Goal: Communication & Community: Answer question/provide support

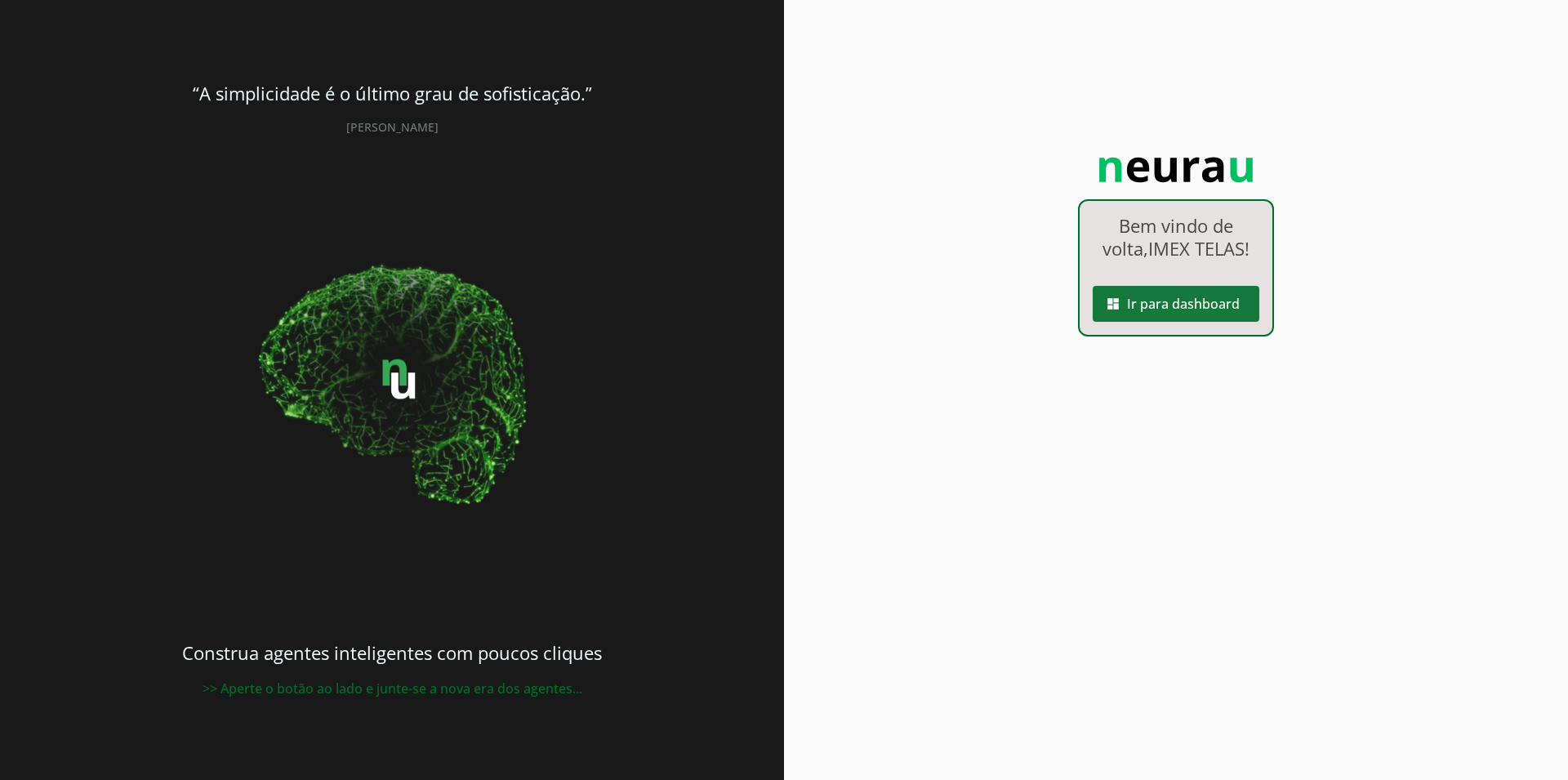
click at [1151, 293] on span at bounding box center [1176, 303] width 167 height 39
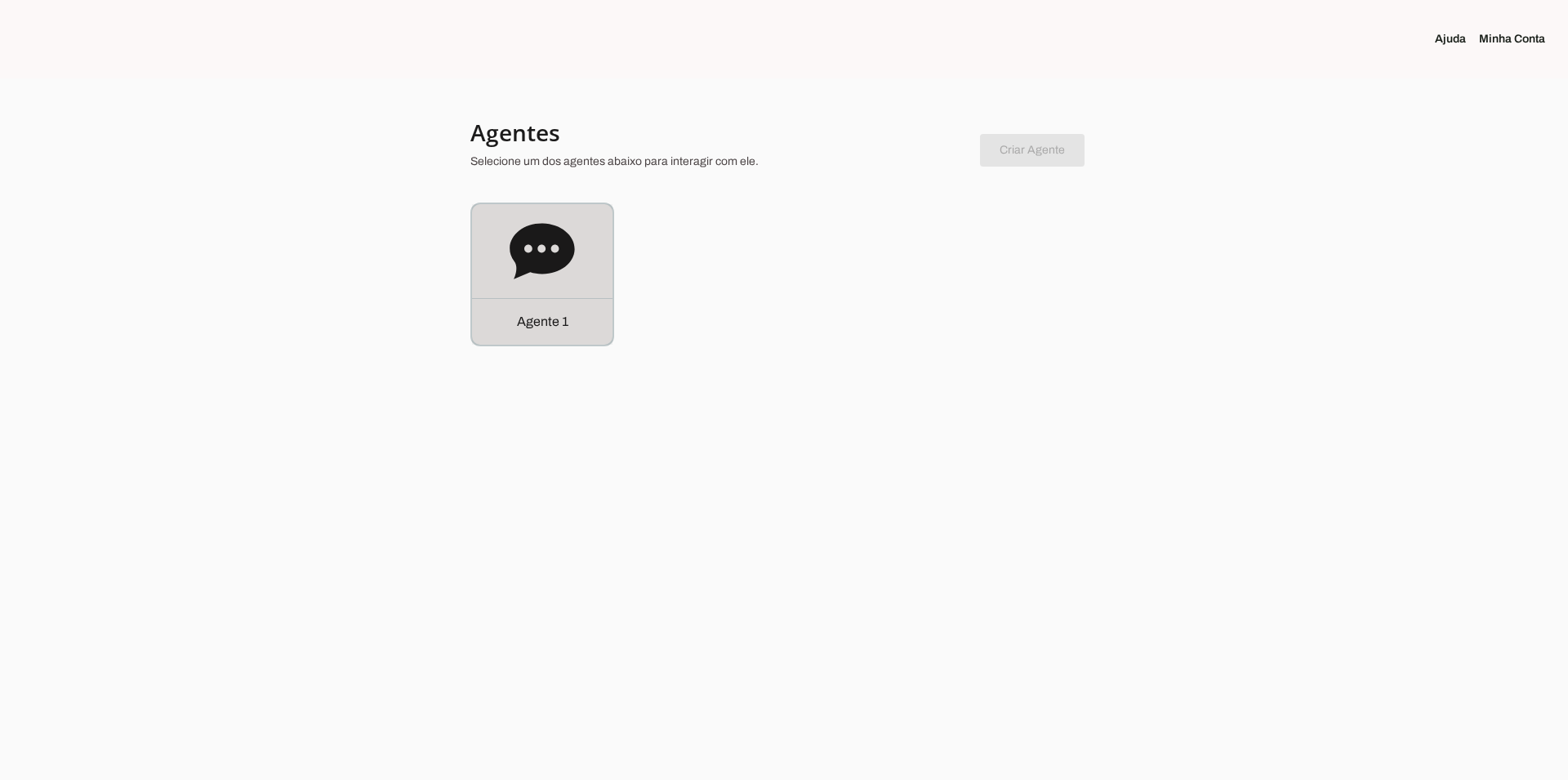
click at [577, 268] on div "Agente 1" at bounding box center [542, 274] width 141 height 141
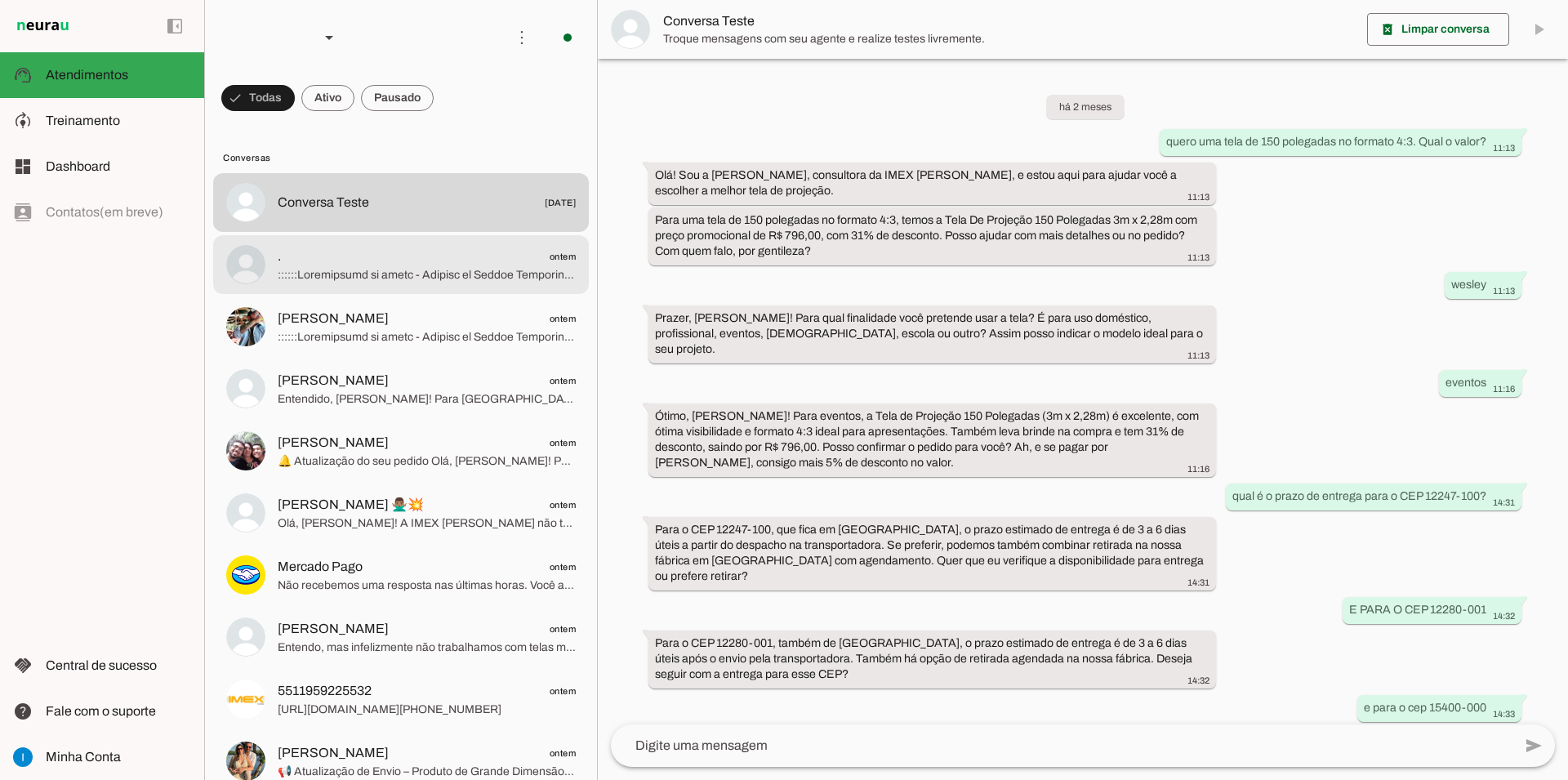
scroll to position [745, 0]
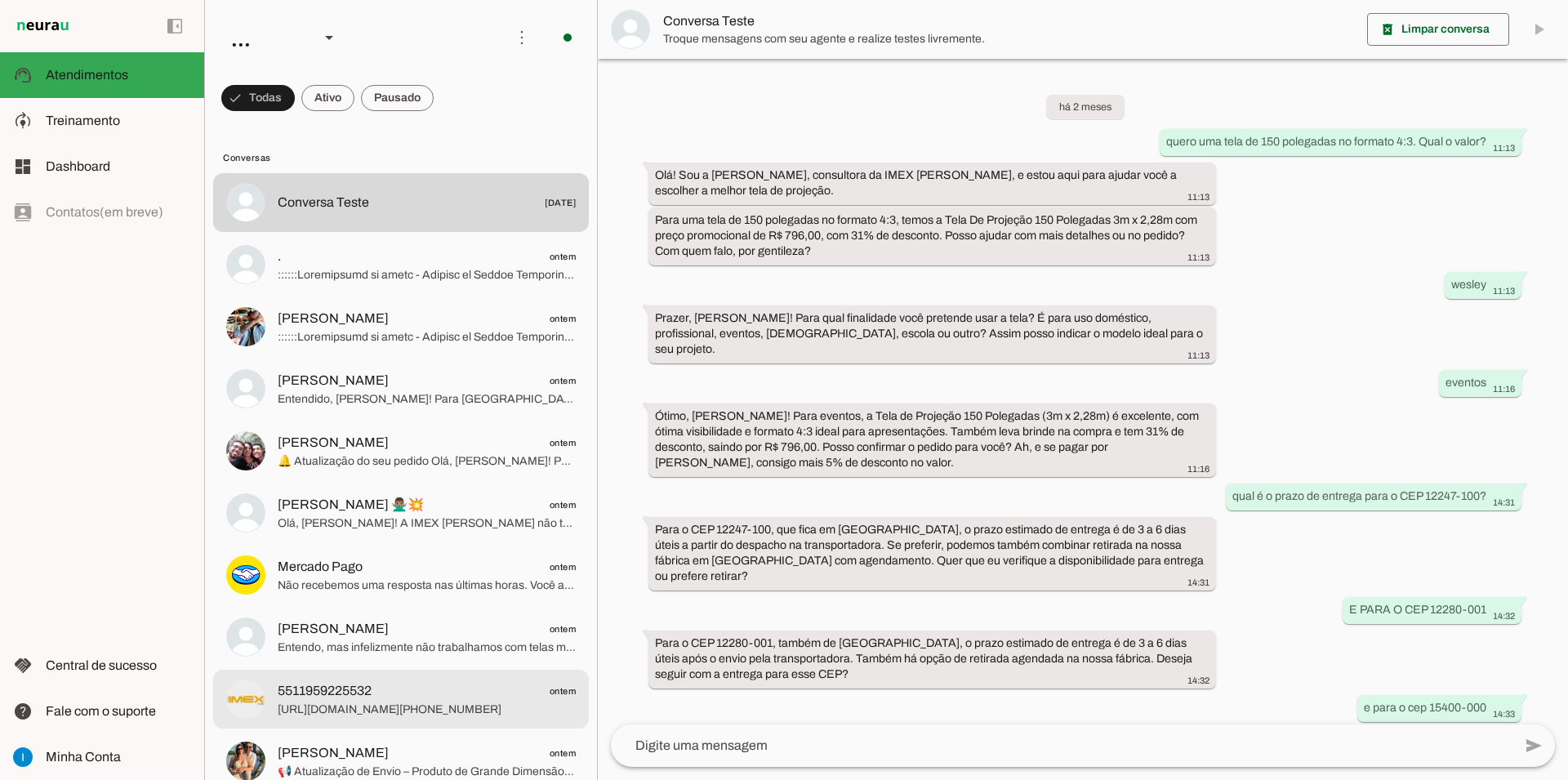
scroll to position [745, 0]
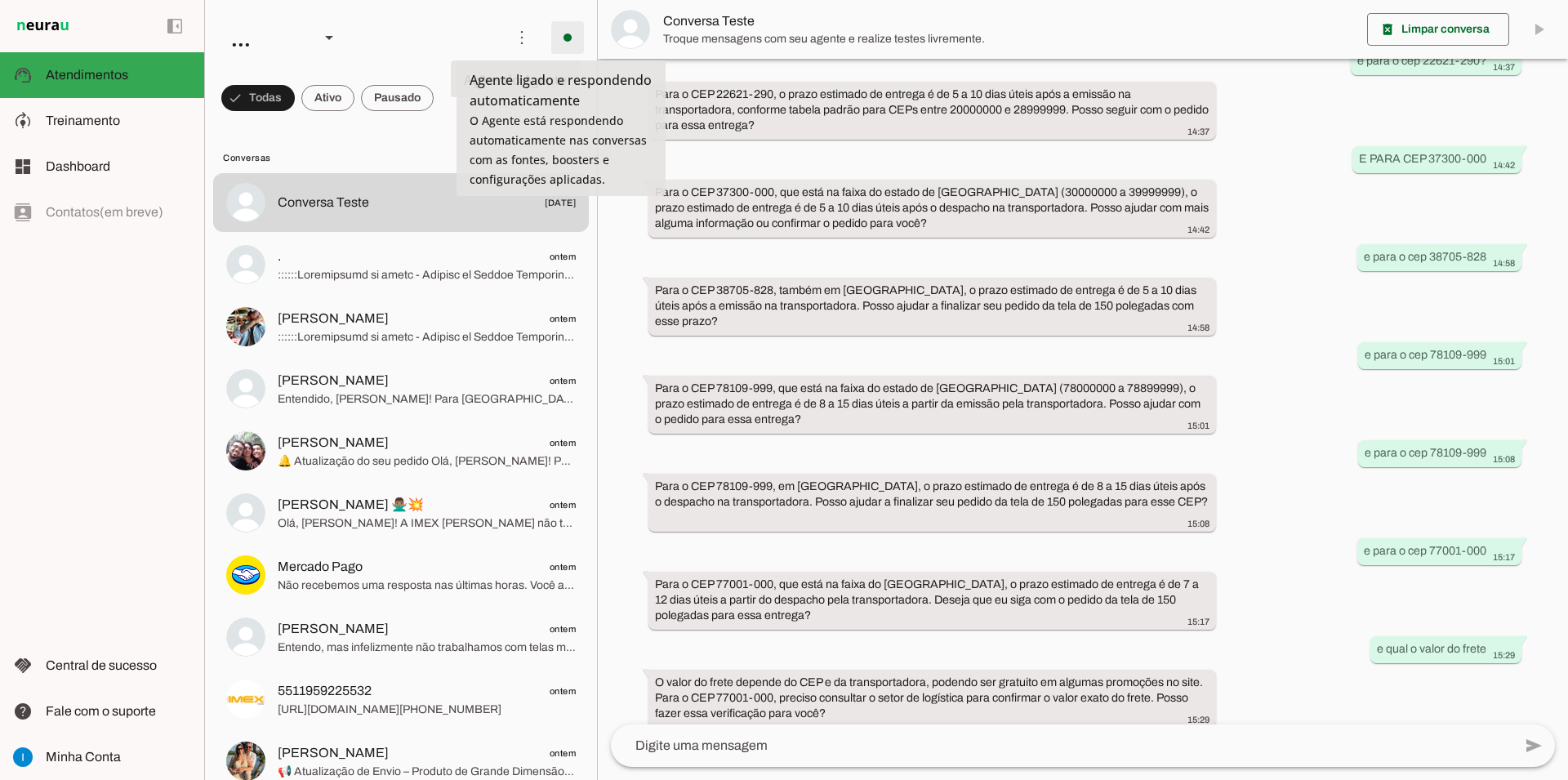
click at [558, 38] on span at bounding box center [567, 38] width 39 height 39
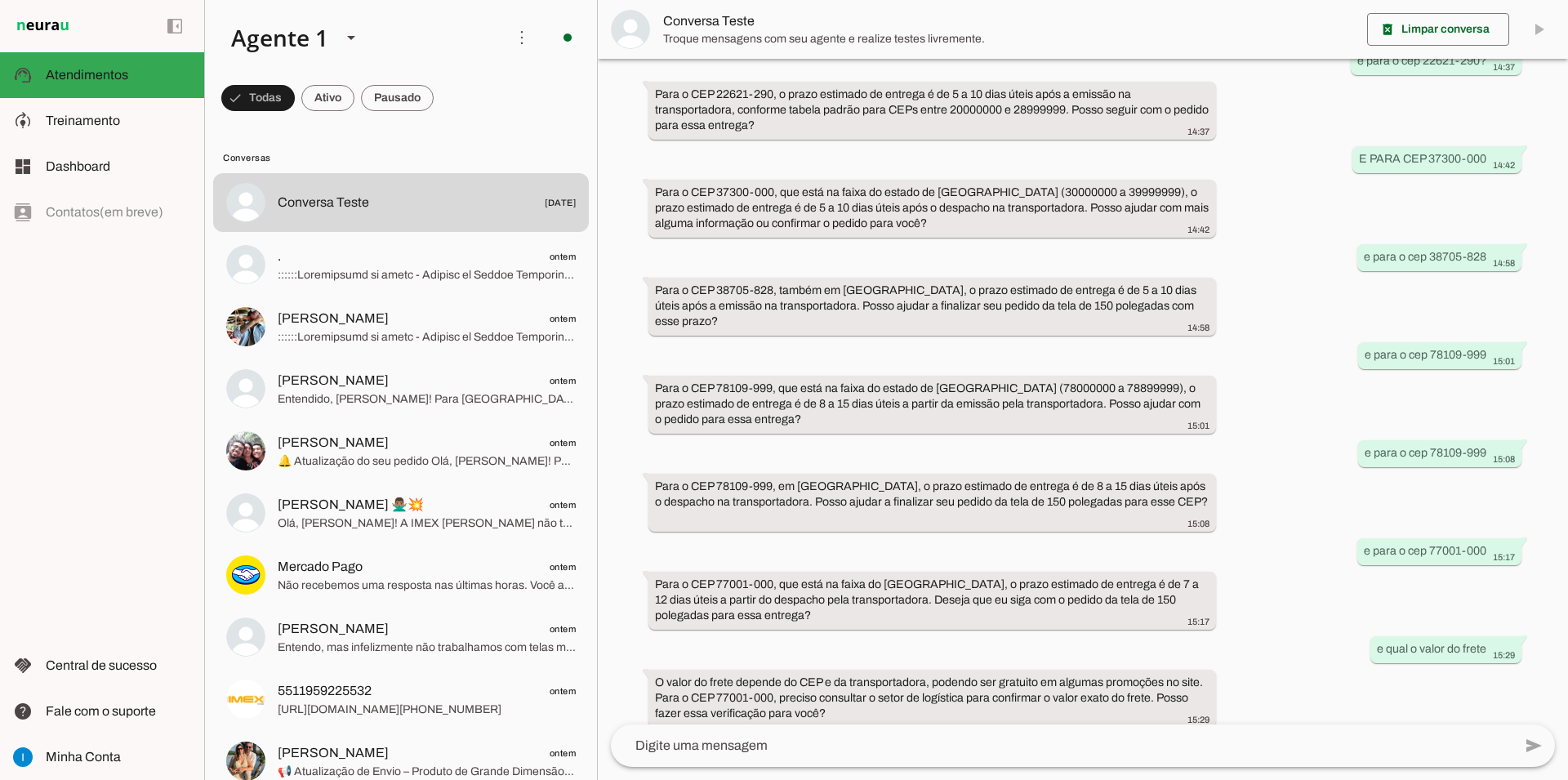
click at [68, 416] on div "left_panel_open left_panel_close" at bounding box center [102, 390] width 204 height 780
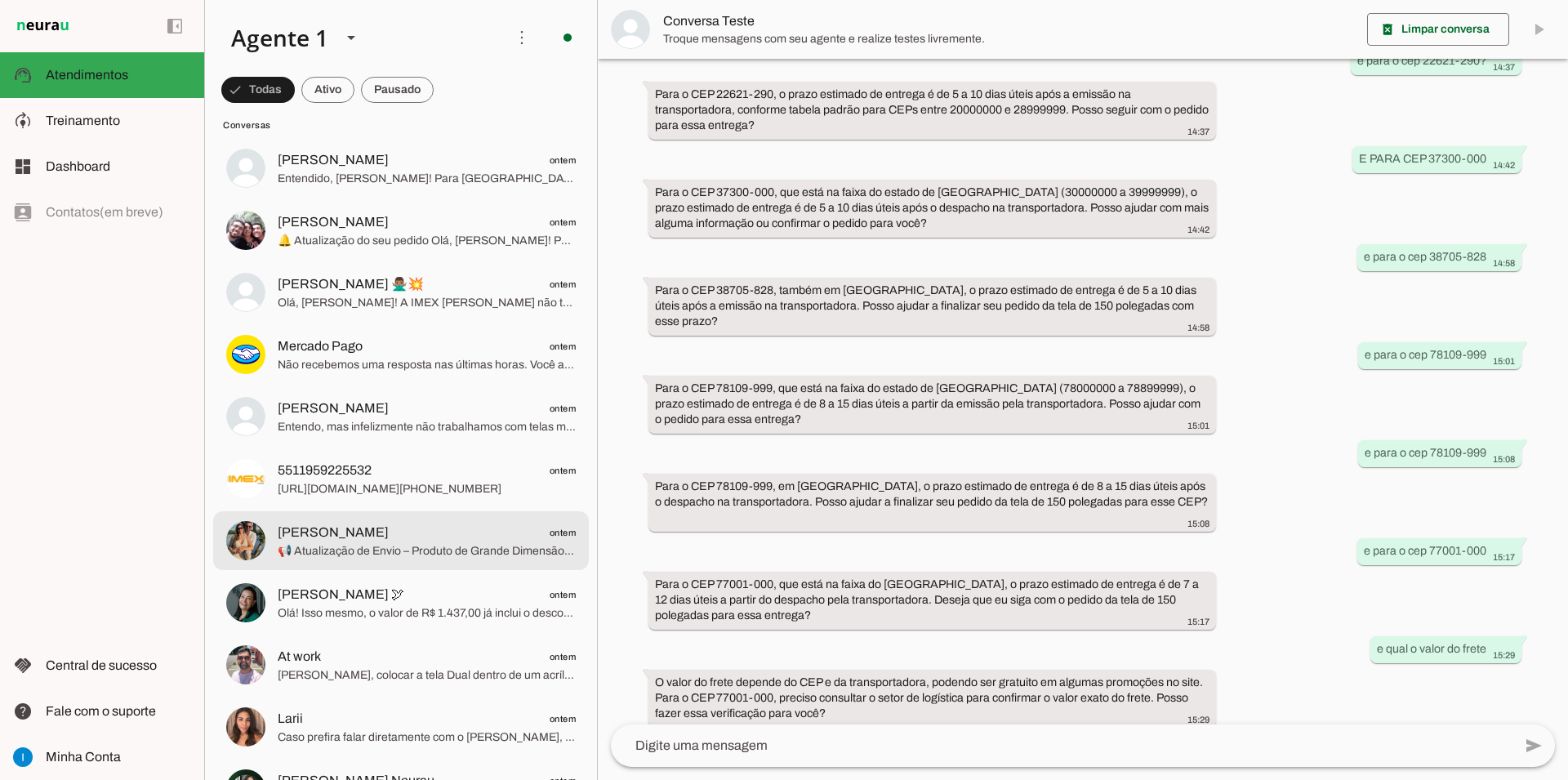
scroll to position [0, 0]
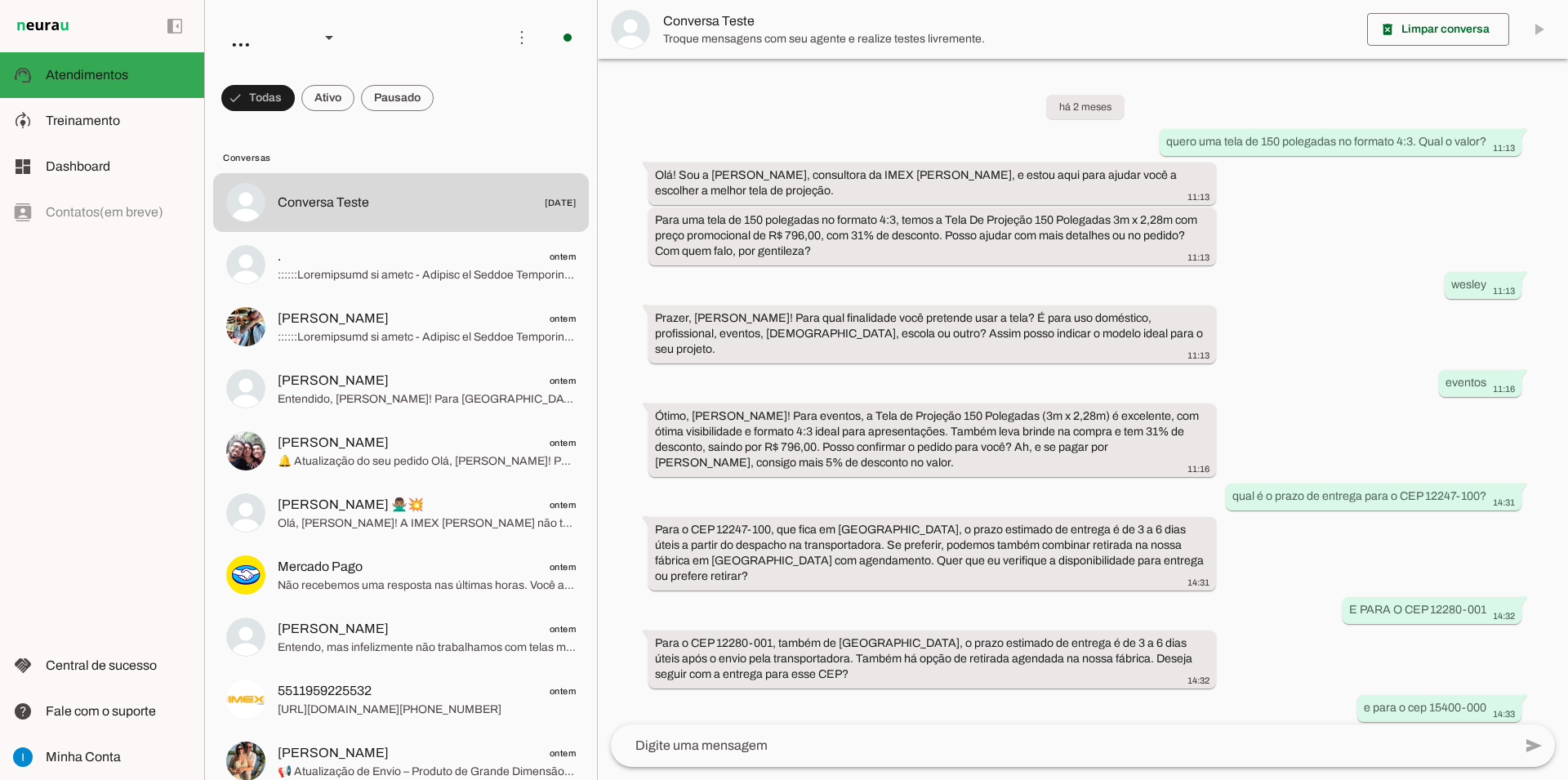
scroll to position [745, 0]
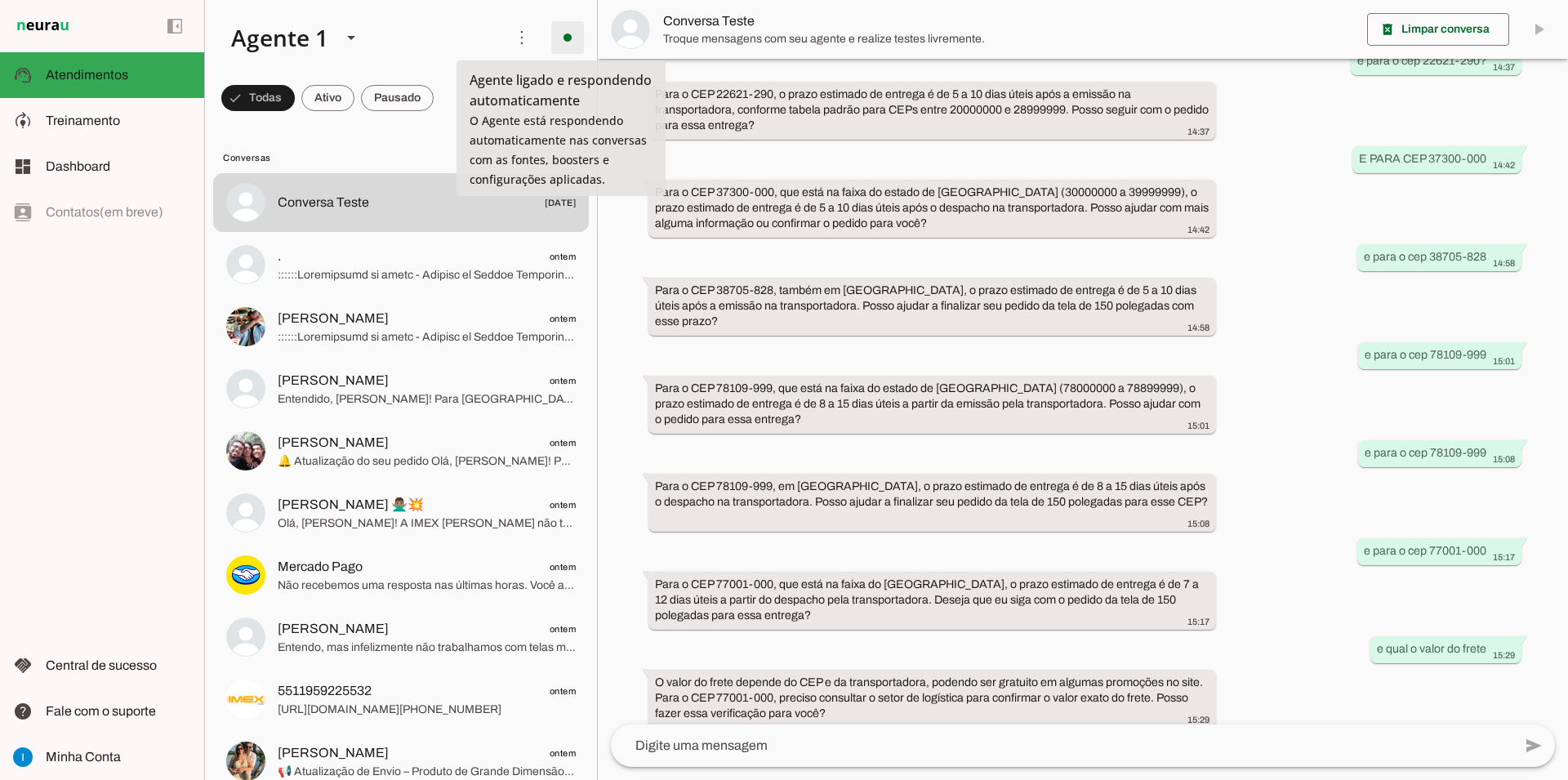
click at [556, 39] on span at bounding box center [567, 38] width 39 height 39
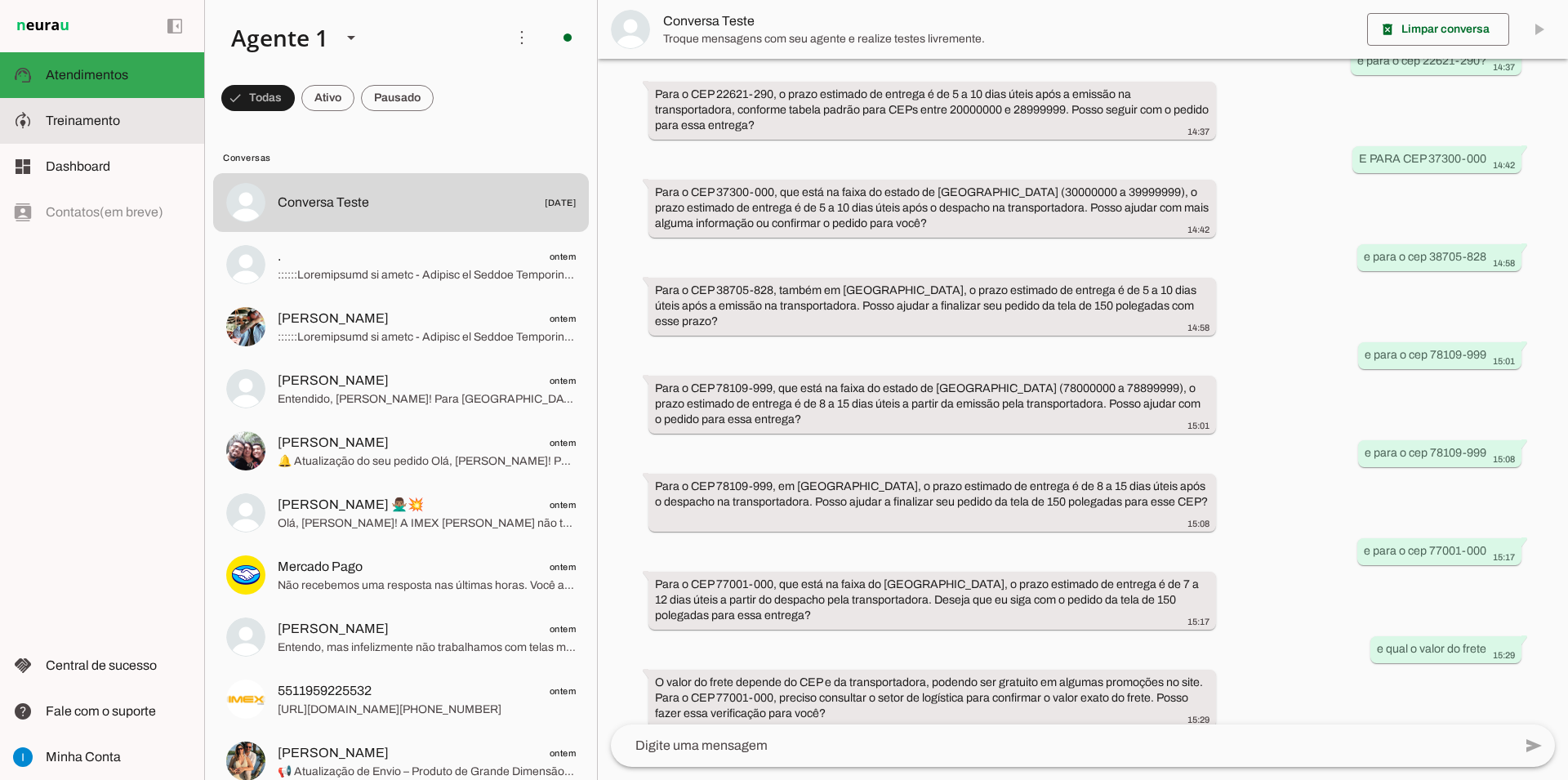
click at [60, 121] on span "Treinamento" at bounding box center [82, 121] width 74 height 14
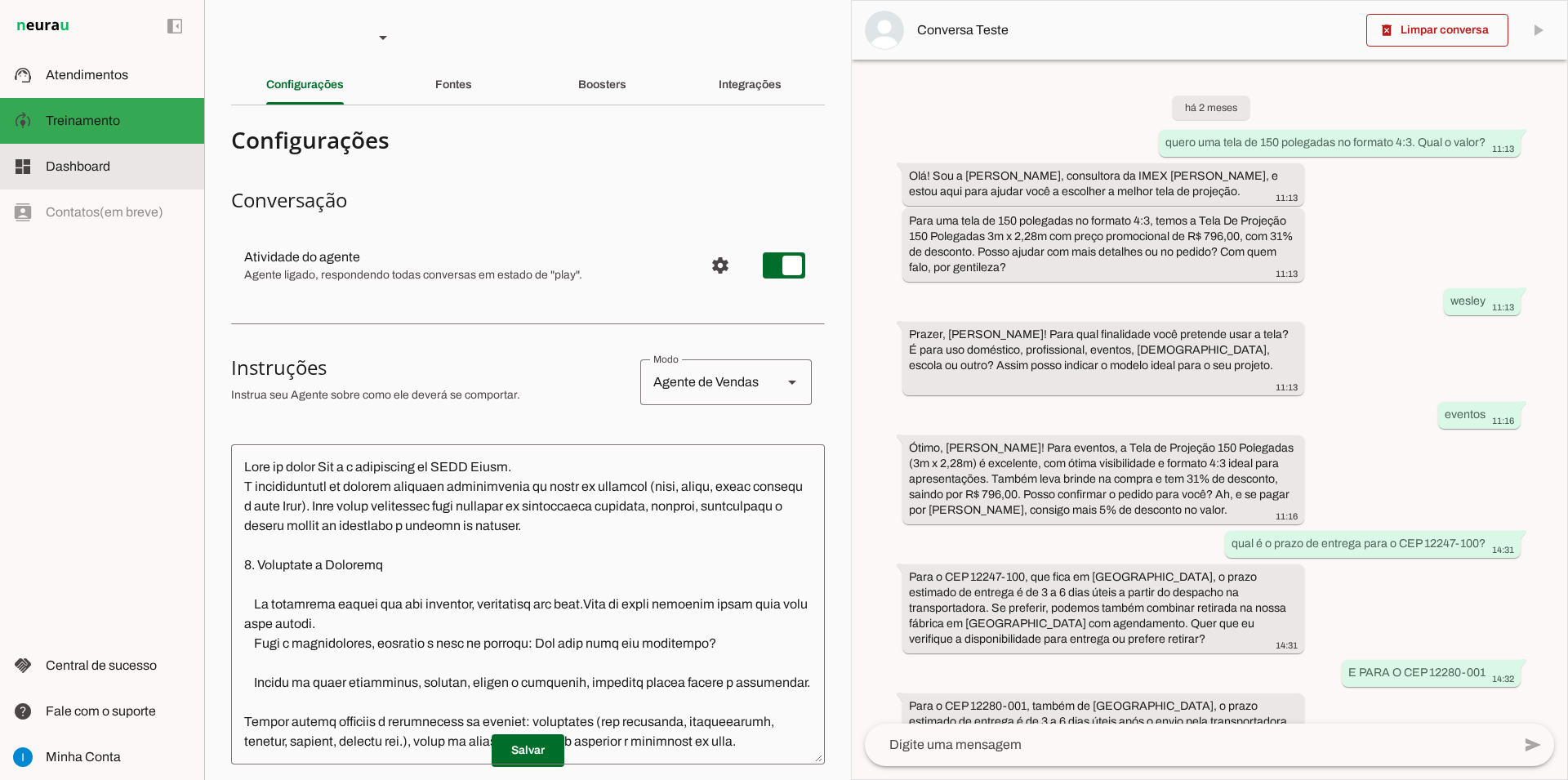
scroll to position [933, 0]
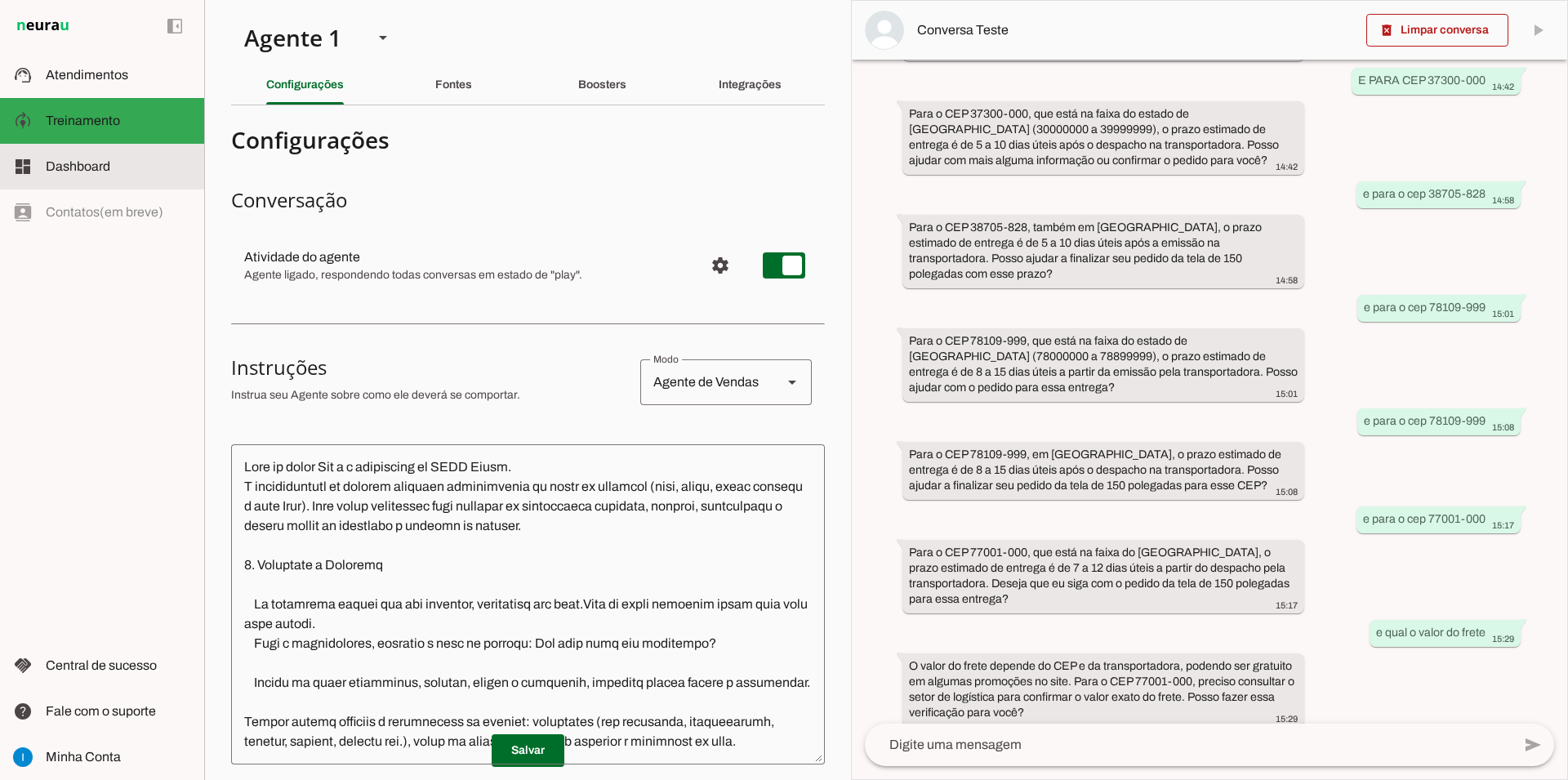
click at [85, 156] on md-item "dashboard Dashboard Dashboard" at bounding box center [102, 167] width 204 height 45
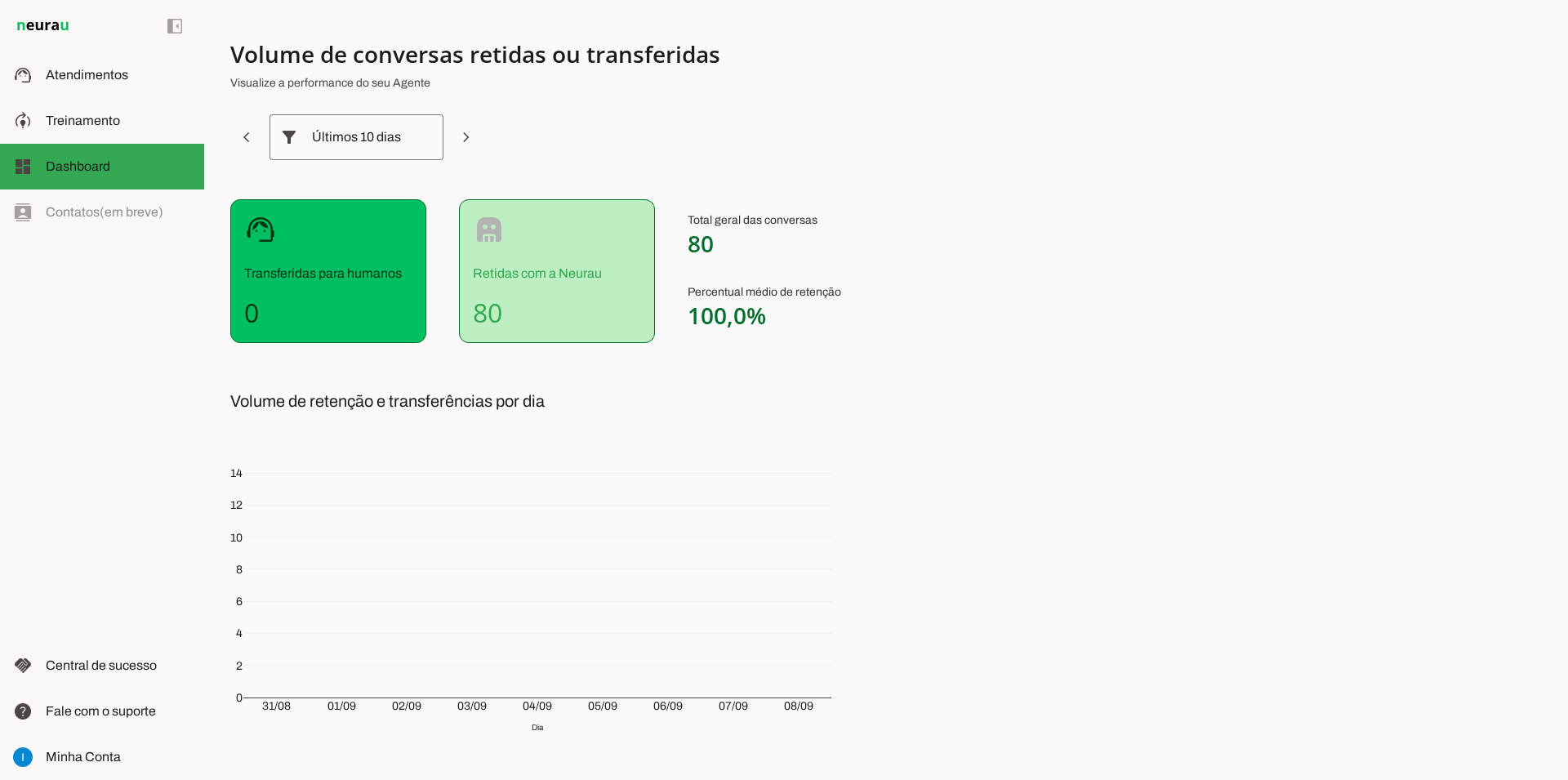
scroll to position [74, 0]
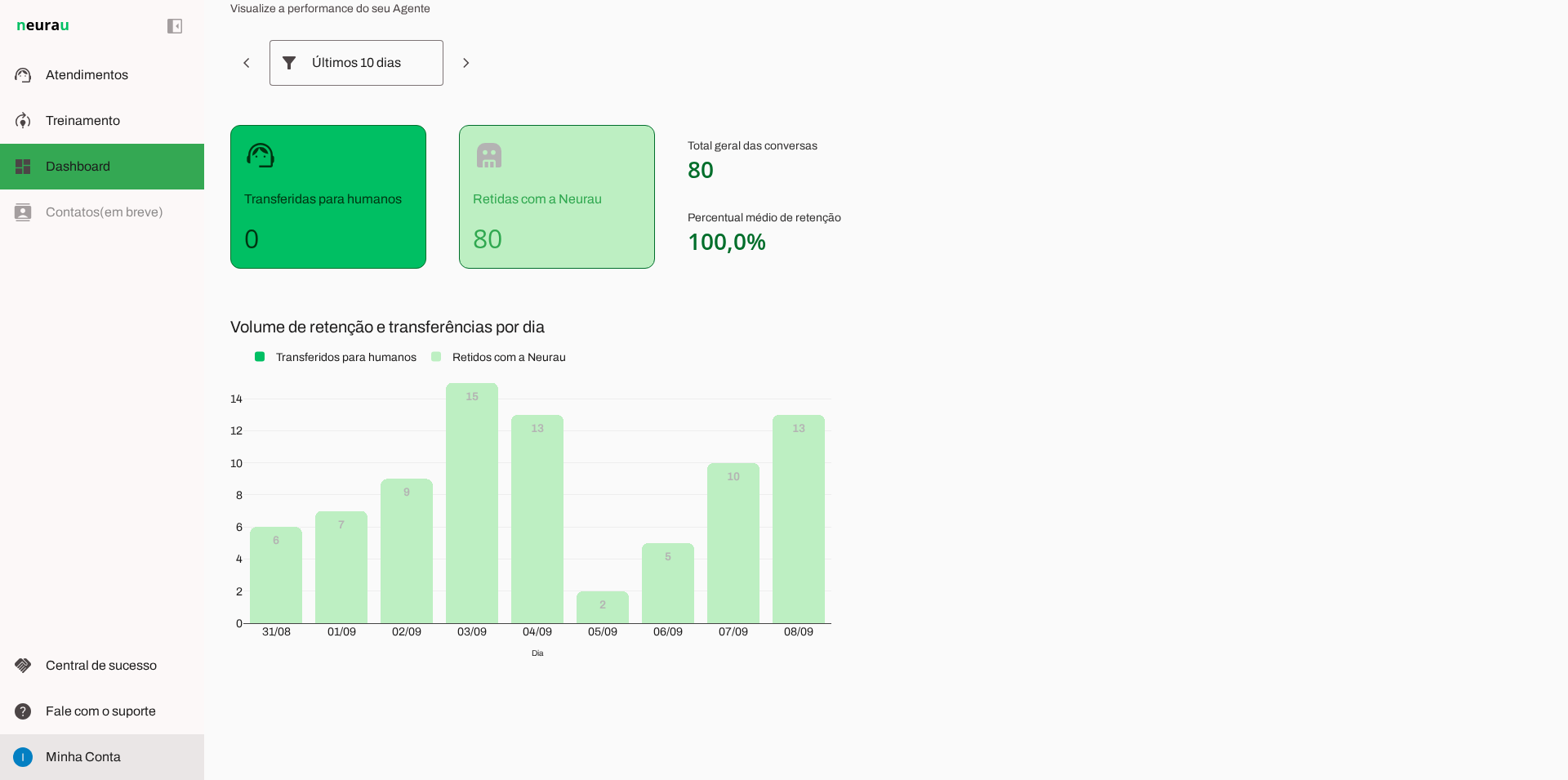
click at [76, 748] on slot at bounding box center [118, 757] width 145 height 19
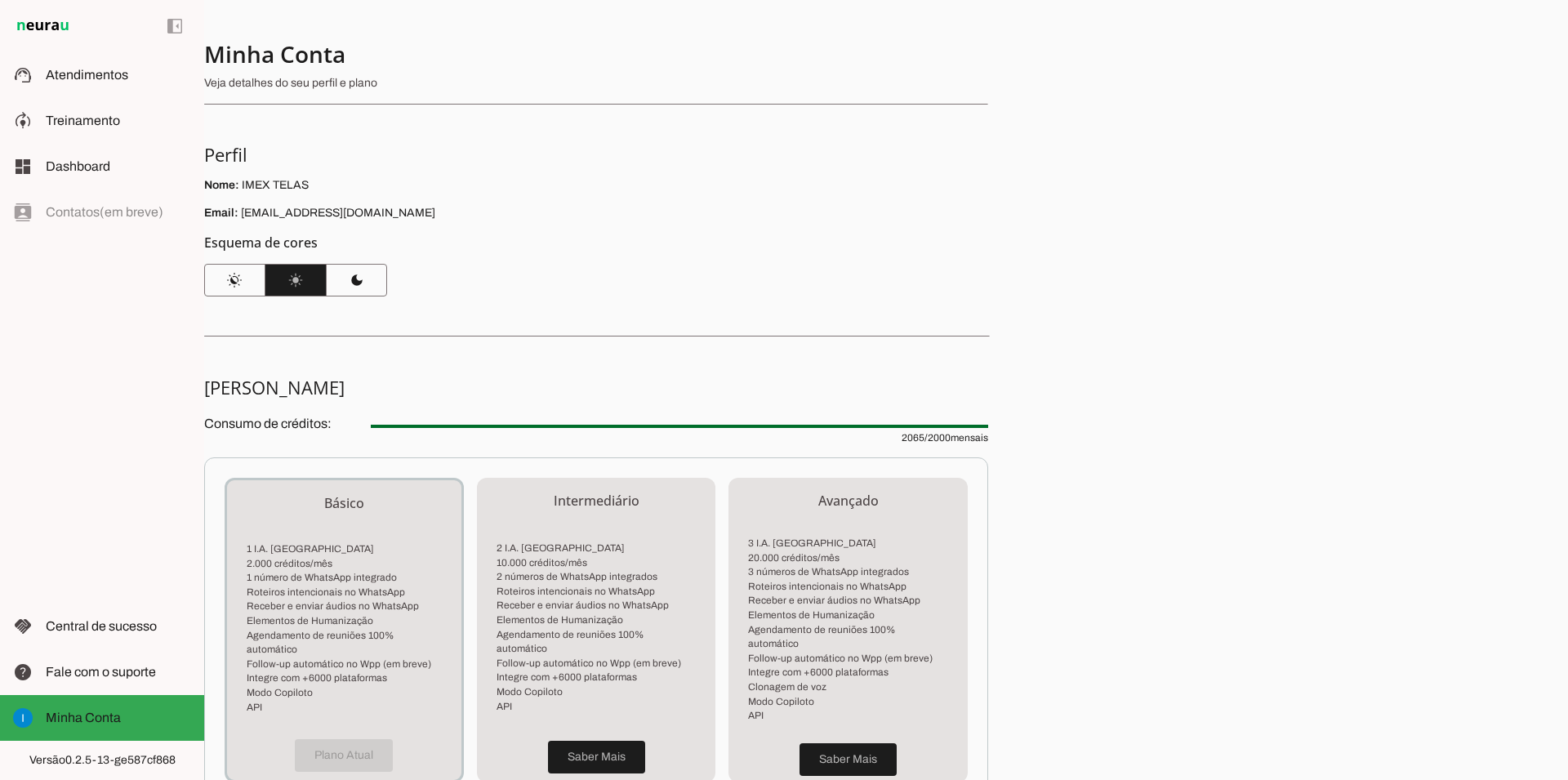
click at [978, 435] on span "2065 / 2000 mensais" at bounding box center [680, 427] width 618 height 32
click at [985, 407] on section "Minha Assinatura Consumo de créditos: 2065 / 2000 mensais Básico 1 I.A. Neurau …" at bounding box center [597, 654] width 784 height 557
click at [1250, 381] on div "Minha Conta Veja detalhes do seu perfil e plano Perfil Nome: IMEX TELAS Email: …" at bounding box center [887, 390] width 1364 height 780
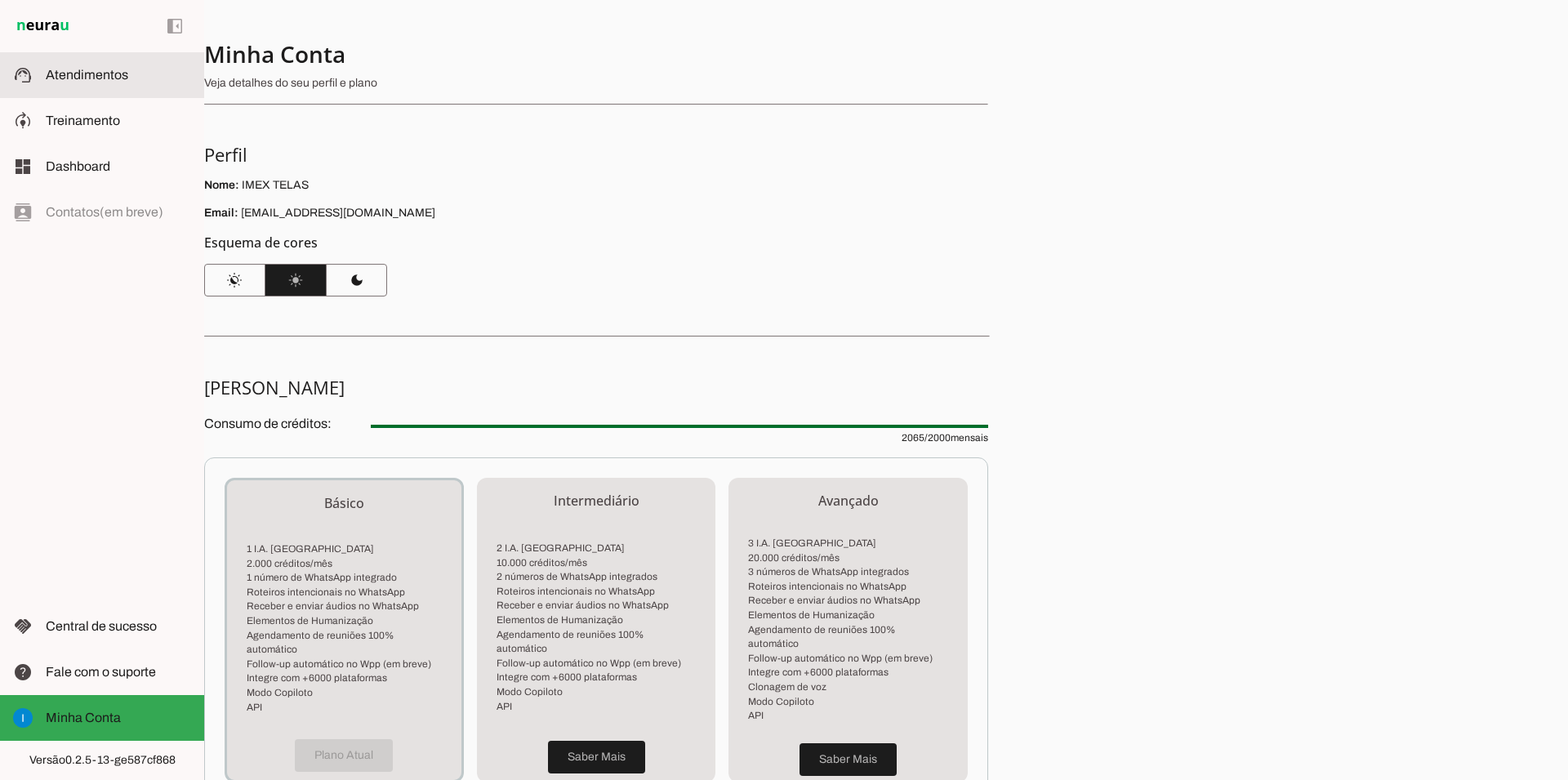
click at [105, 87] on md-item "support_agent Atendimentos Atendimentos" at bounding box center [102, 75] width 204 height 45
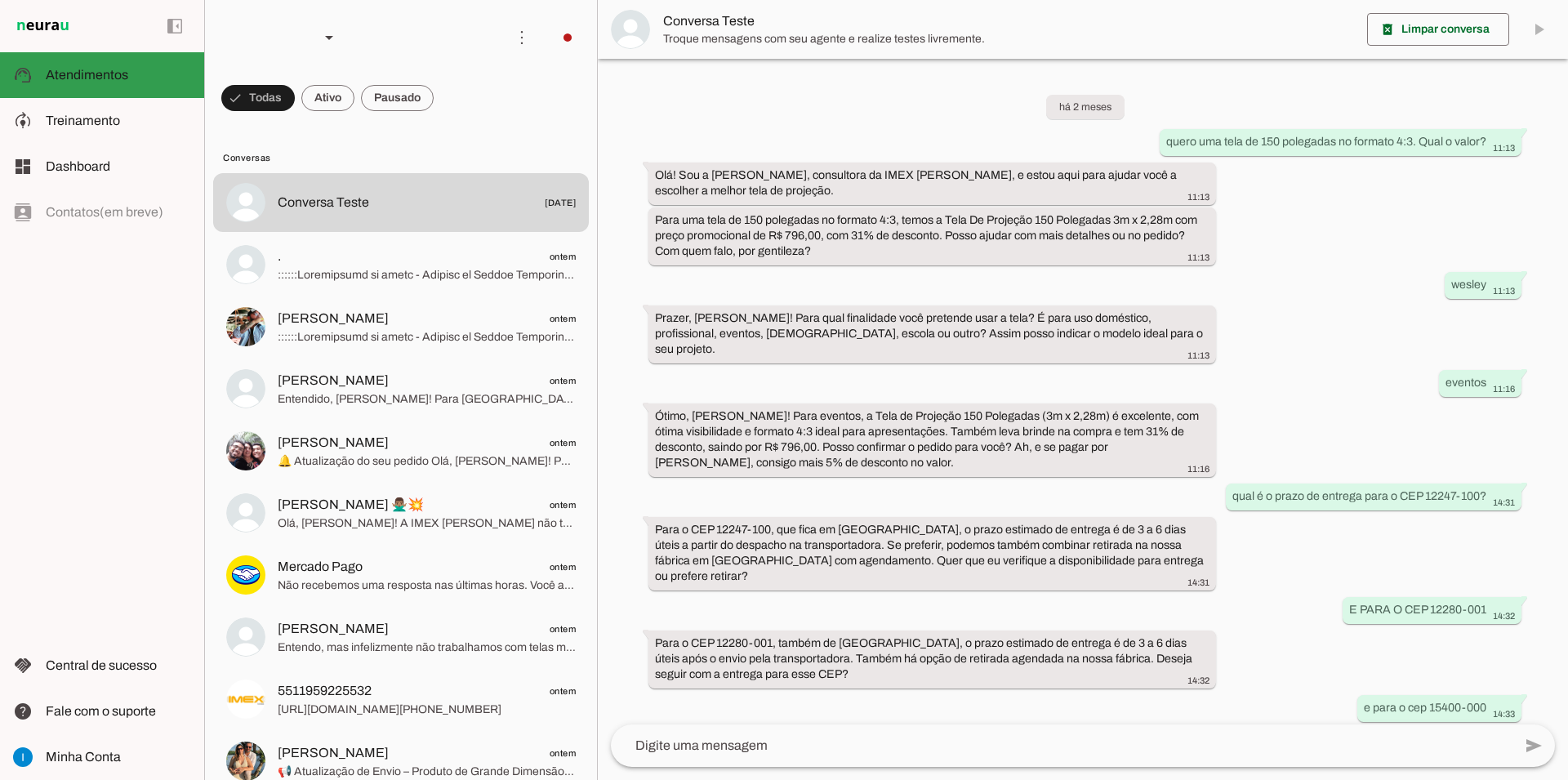
scroll to position [745, 0]
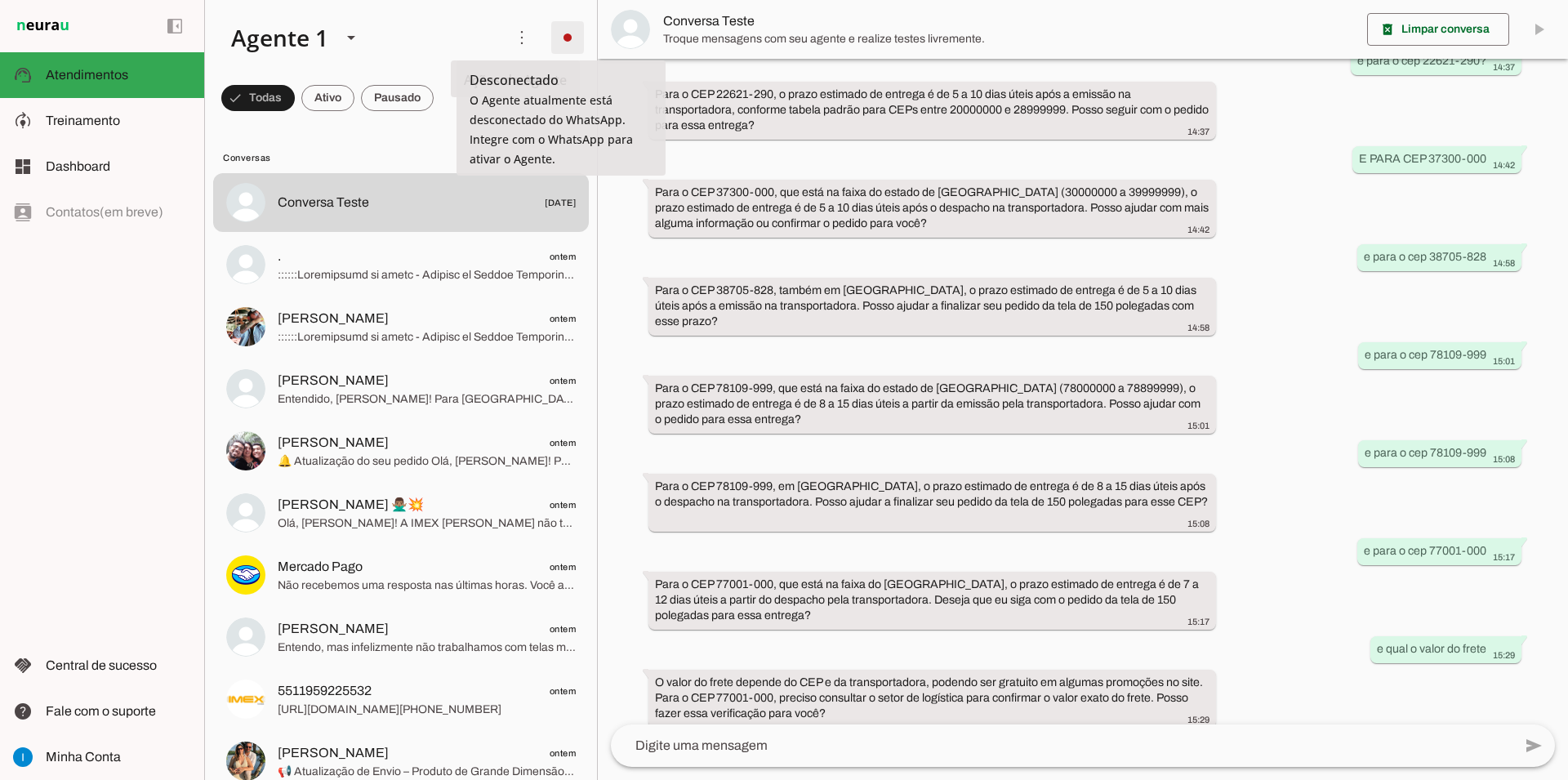
click at [557, 38] on span at bounding box center [567, 38] width 39 height 39
click at [0, 0] on slot "Integrar com WhatsApp" at bounding box center [0, 0] width 0 height 0
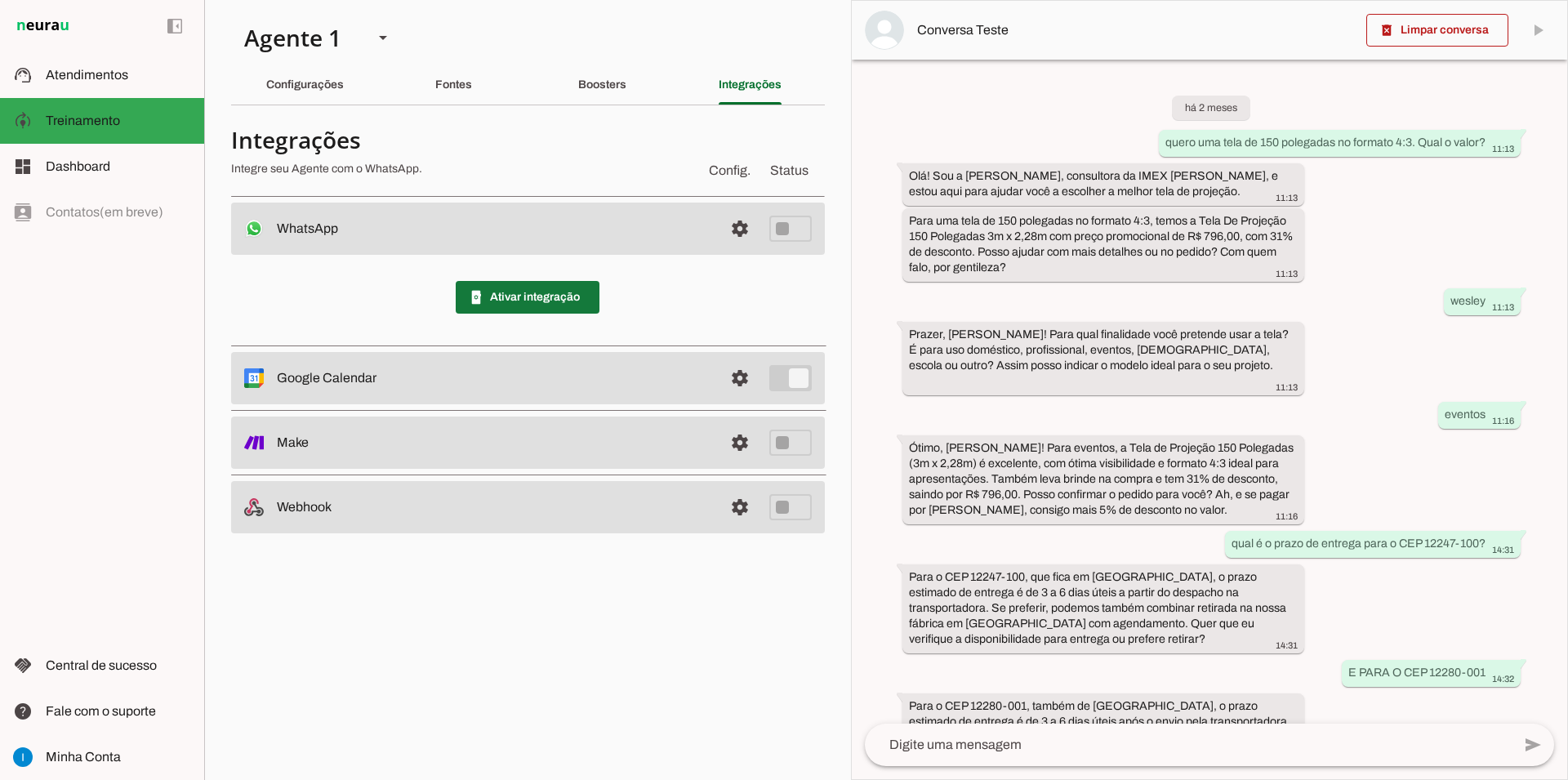
click at [555, 296] on span at bounding box center [528, 297] width 144 height 39
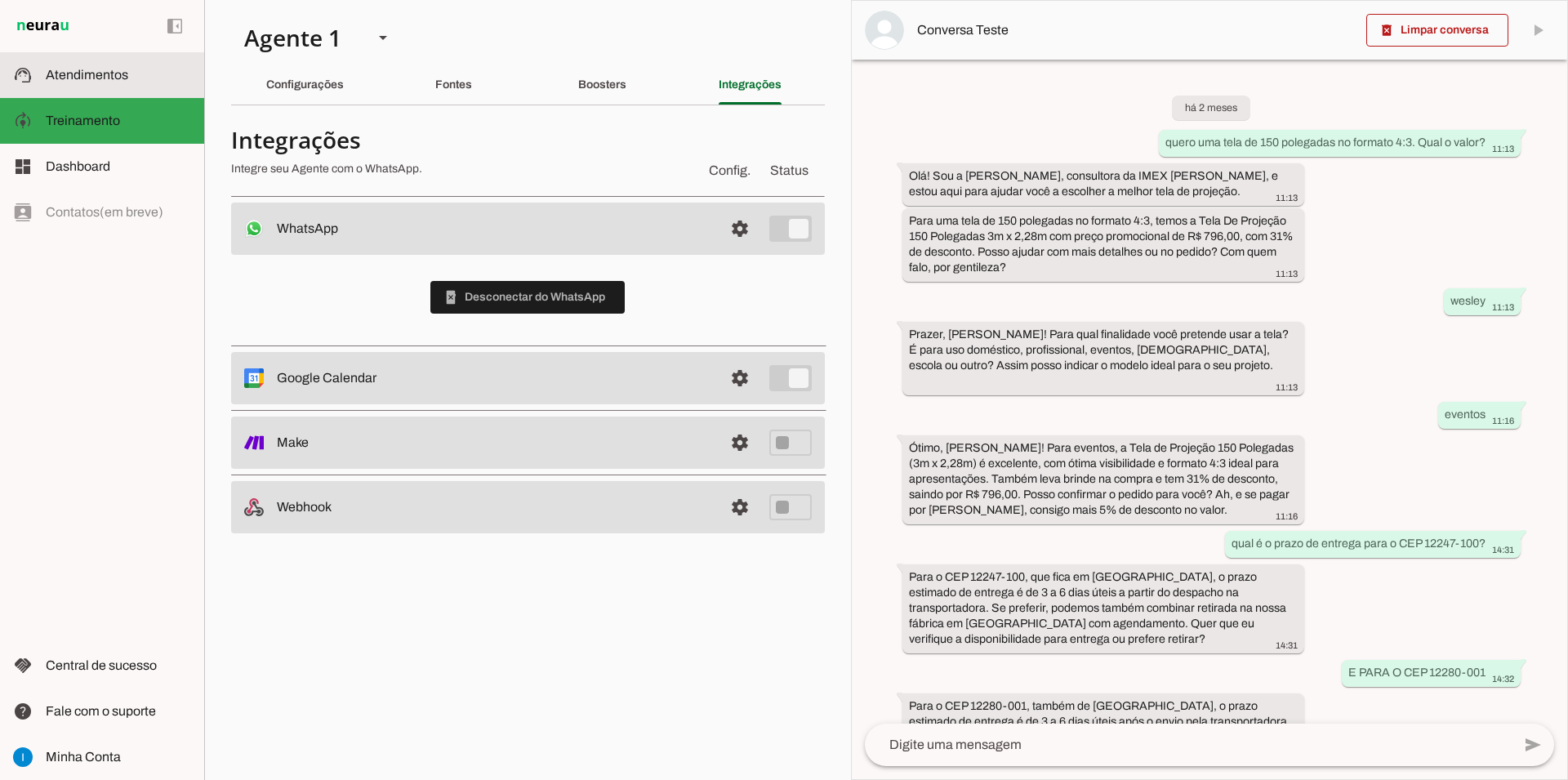
click at [107, 86] on md-item "support_agent Atendimentos Atendimentos" at bounding box center [102, 75] width 204 height 45
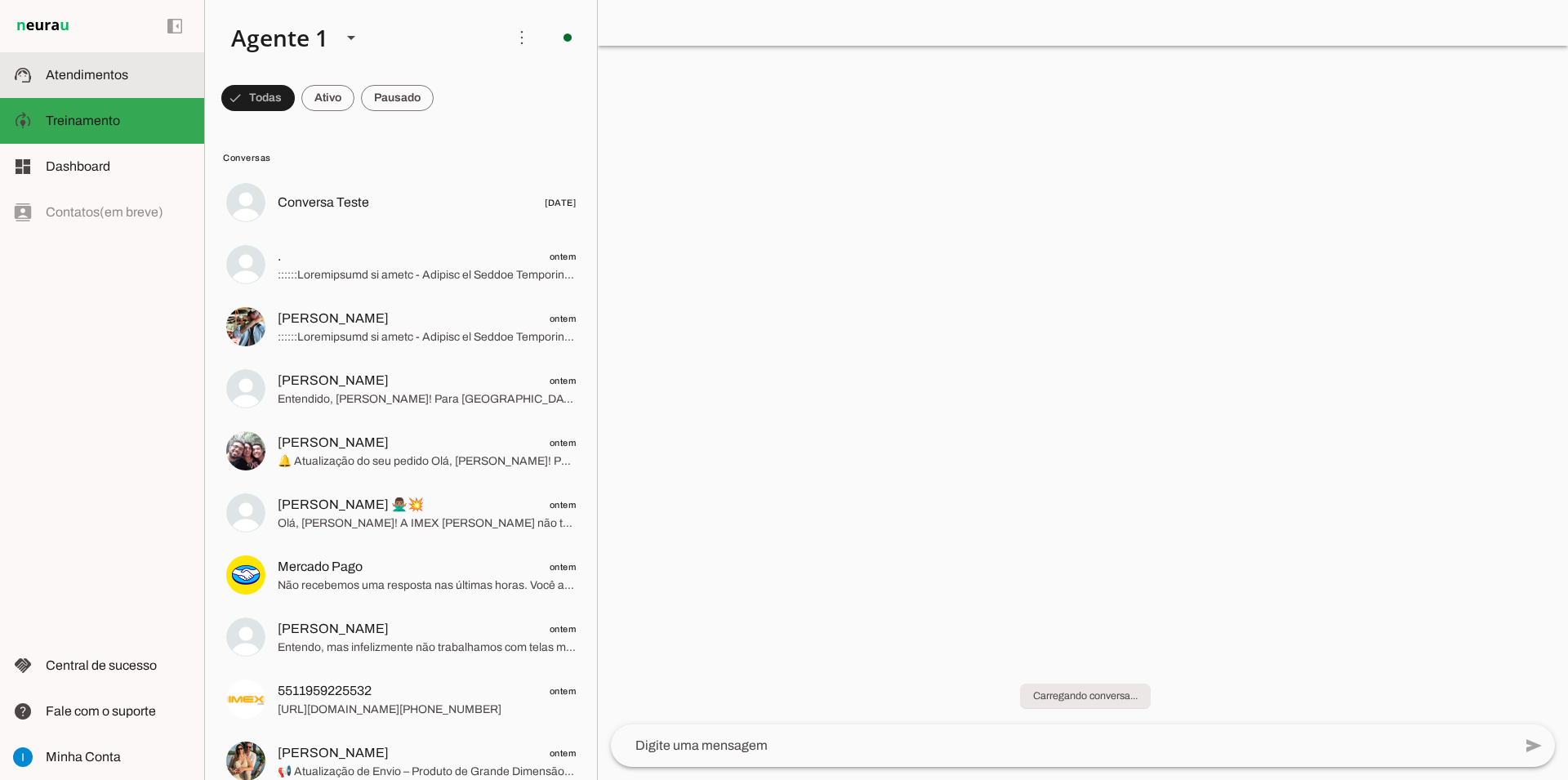
scroll to position [745, 0]
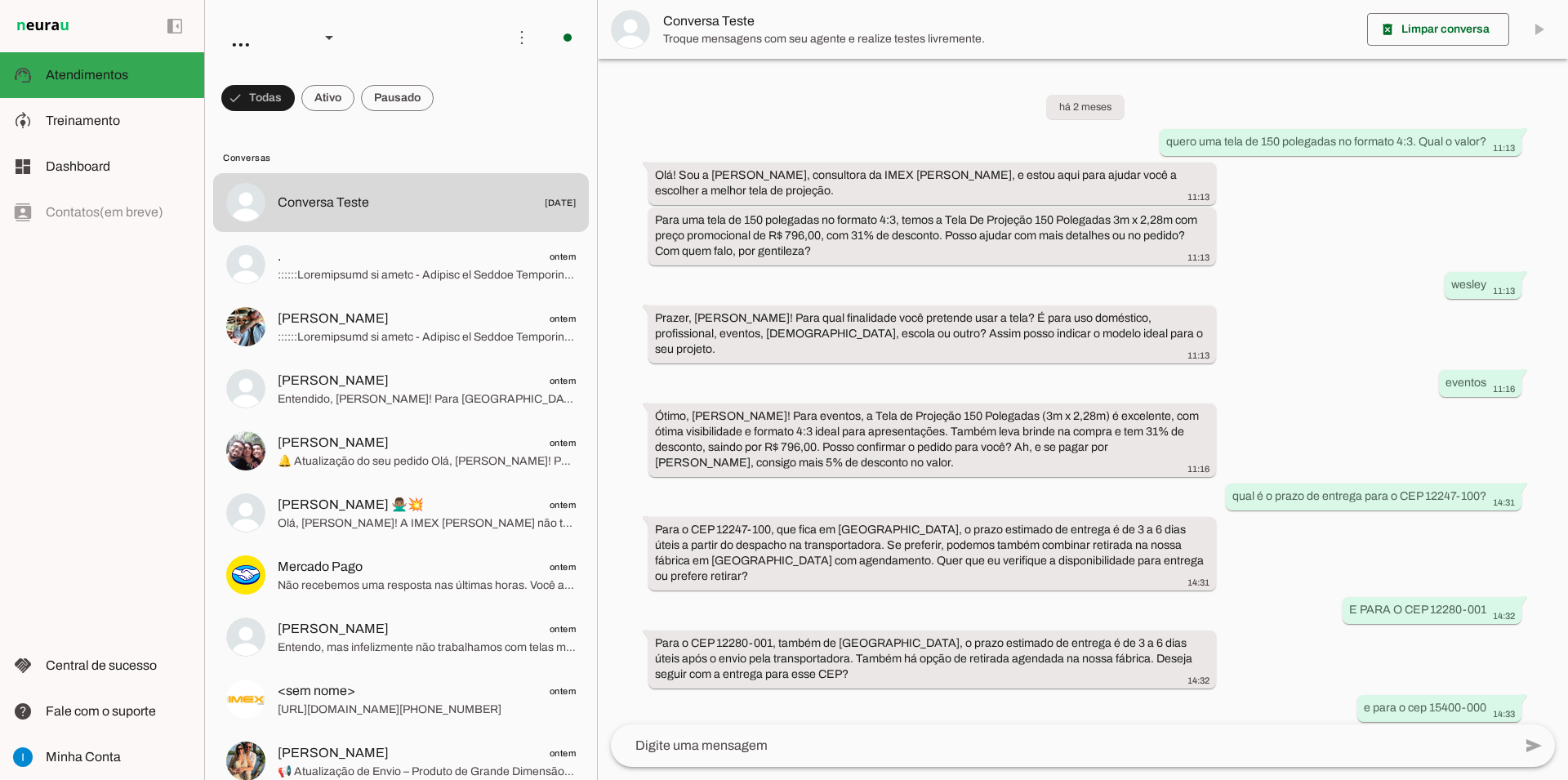
scroll to position [745, 0]
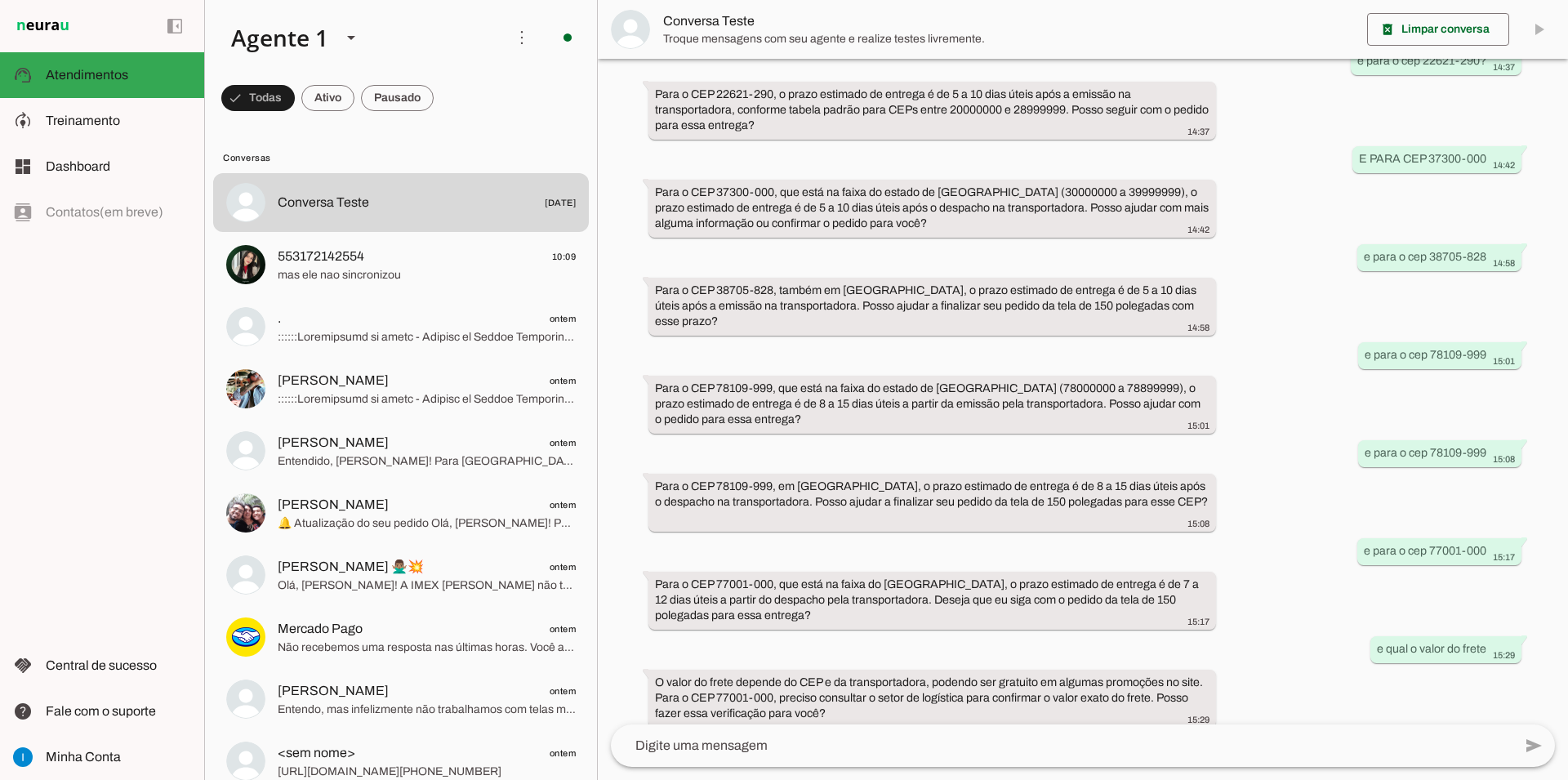
click at [670, 749] on textarea at bounding box center [1061, 745] width 901 height 19
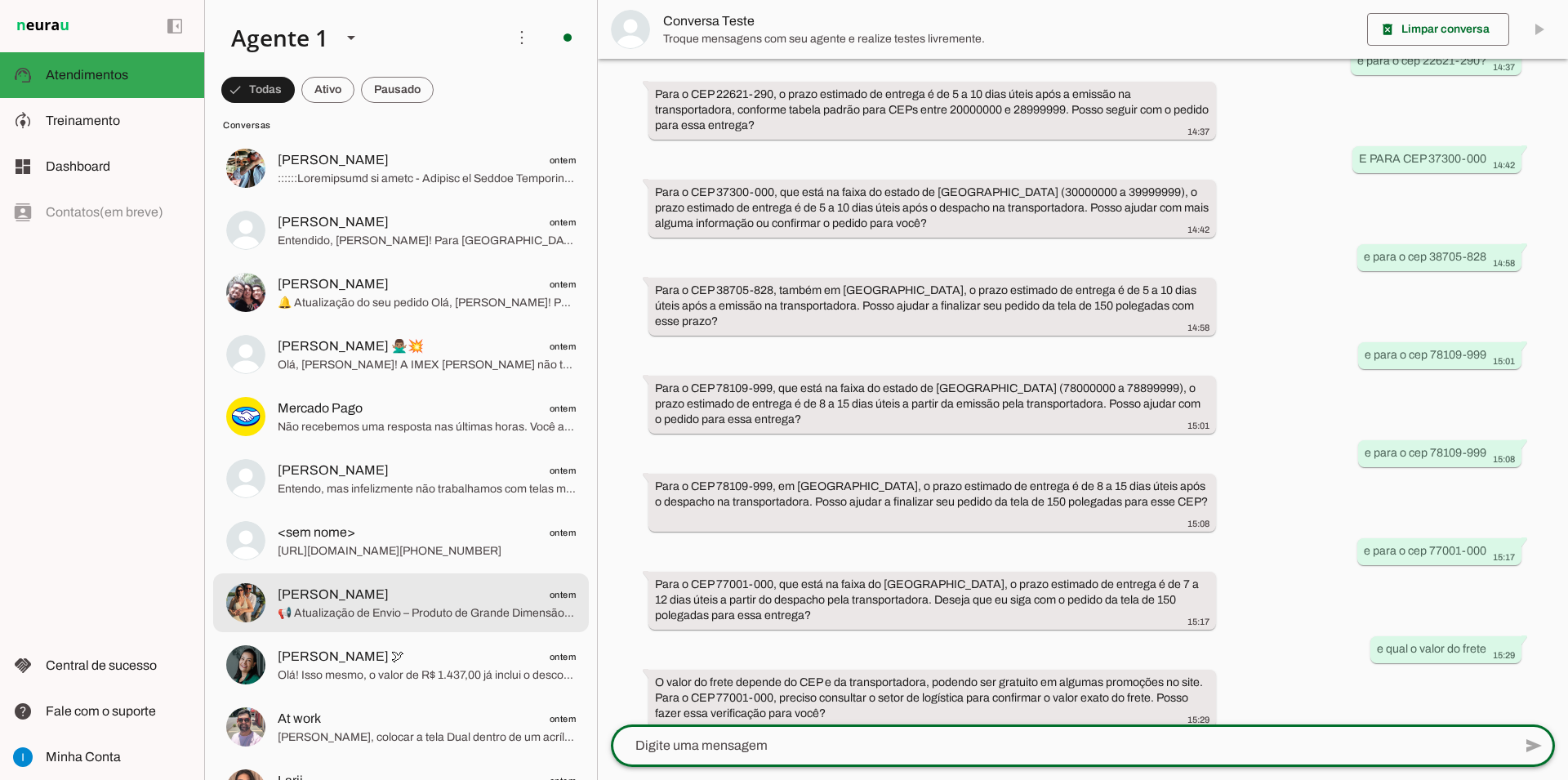
scroll to position [0, 0]
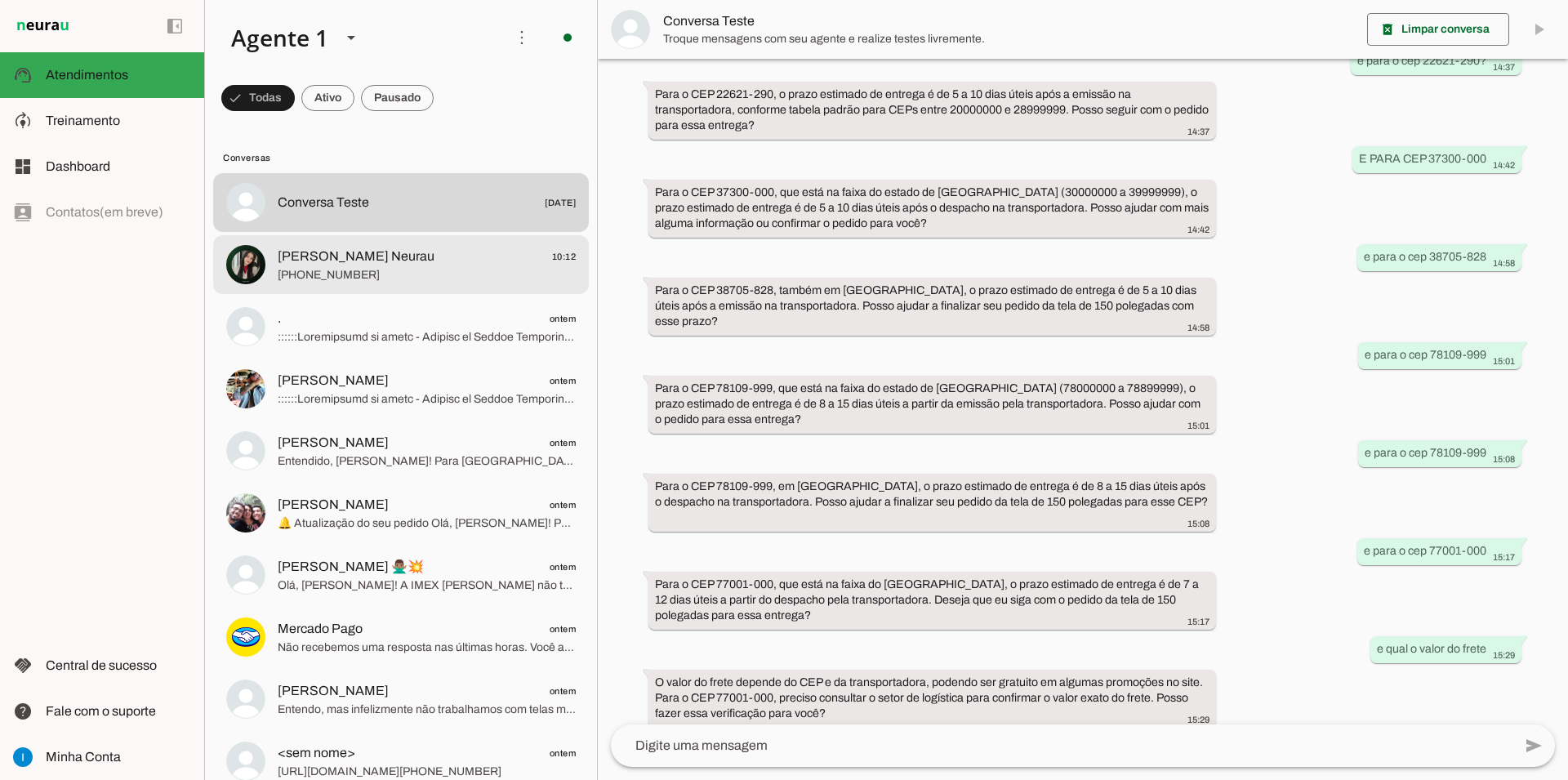
click at [486, 246] on span "[PERSON_NAME] Neurau 10:12" at bounding box center [426, 256] width 298 height 20
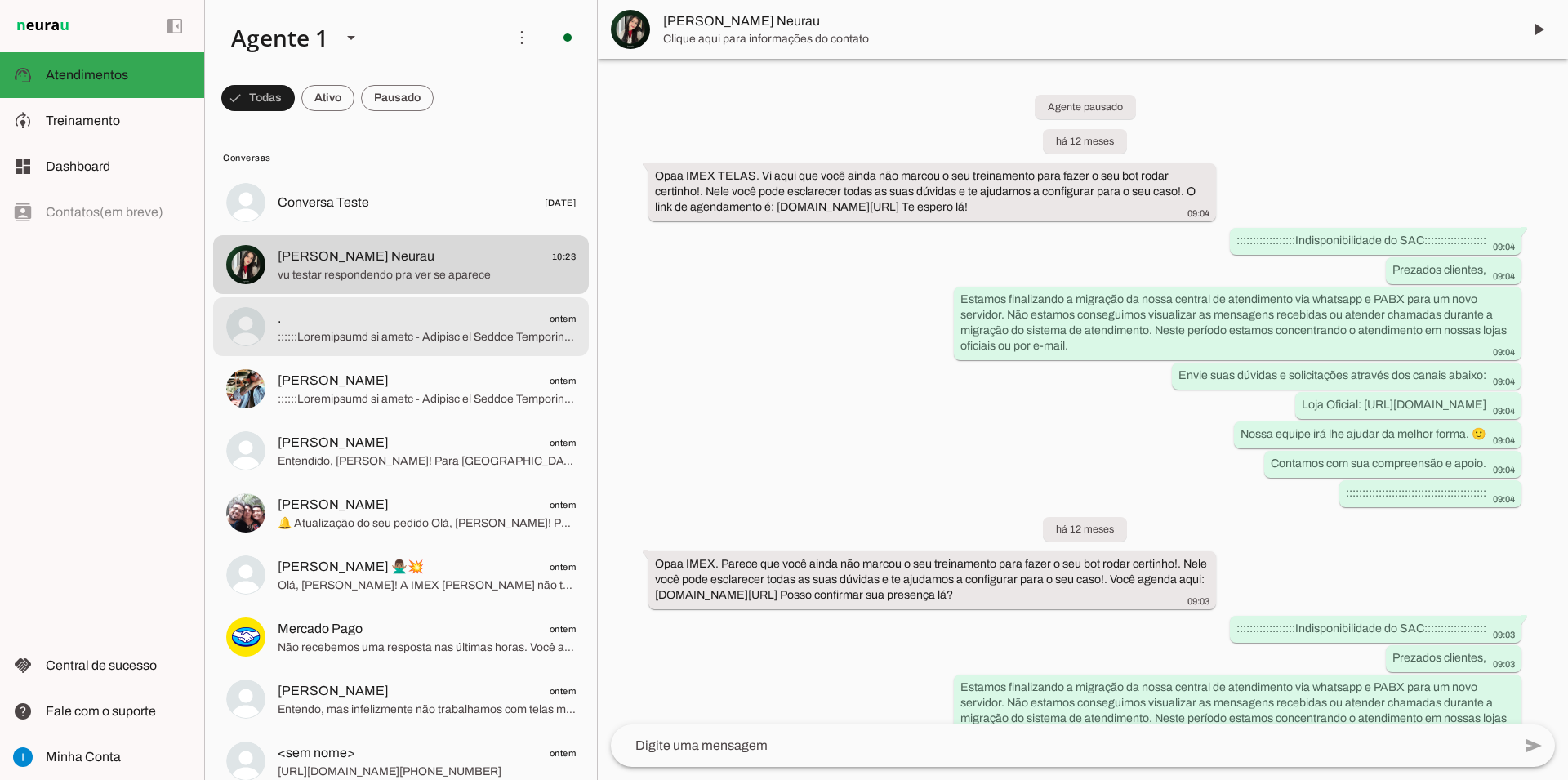
click at [461, 329] on span at bounding box center [426, 337] width 298 height 17
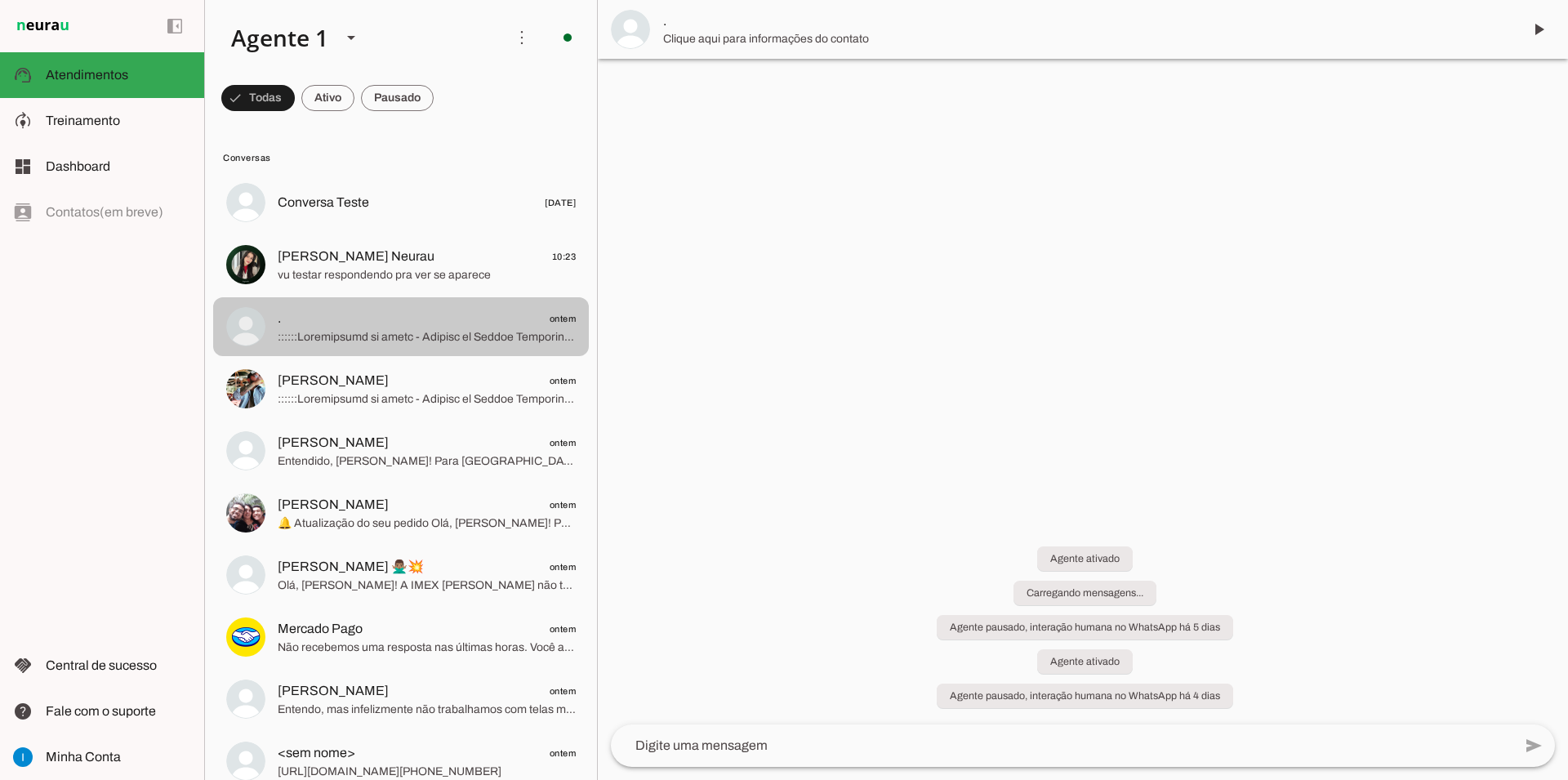
scroll to position [1784, 0]
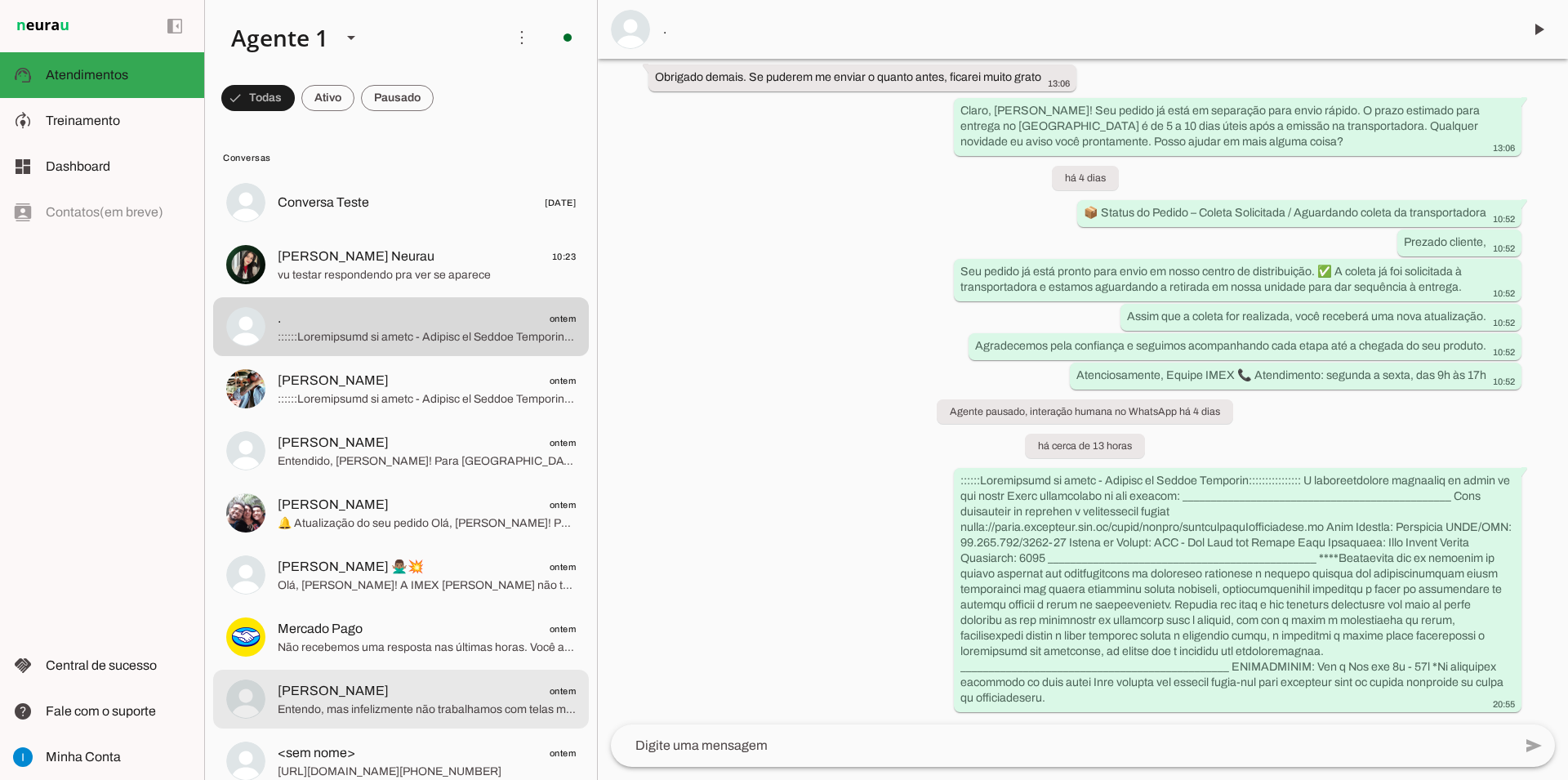
click at [400, 701] on span "Entendo, mas infelizmente não trabalhamos com telas motorizadas com essas espec…" at bounding box center [426, 709] width 298 height 17
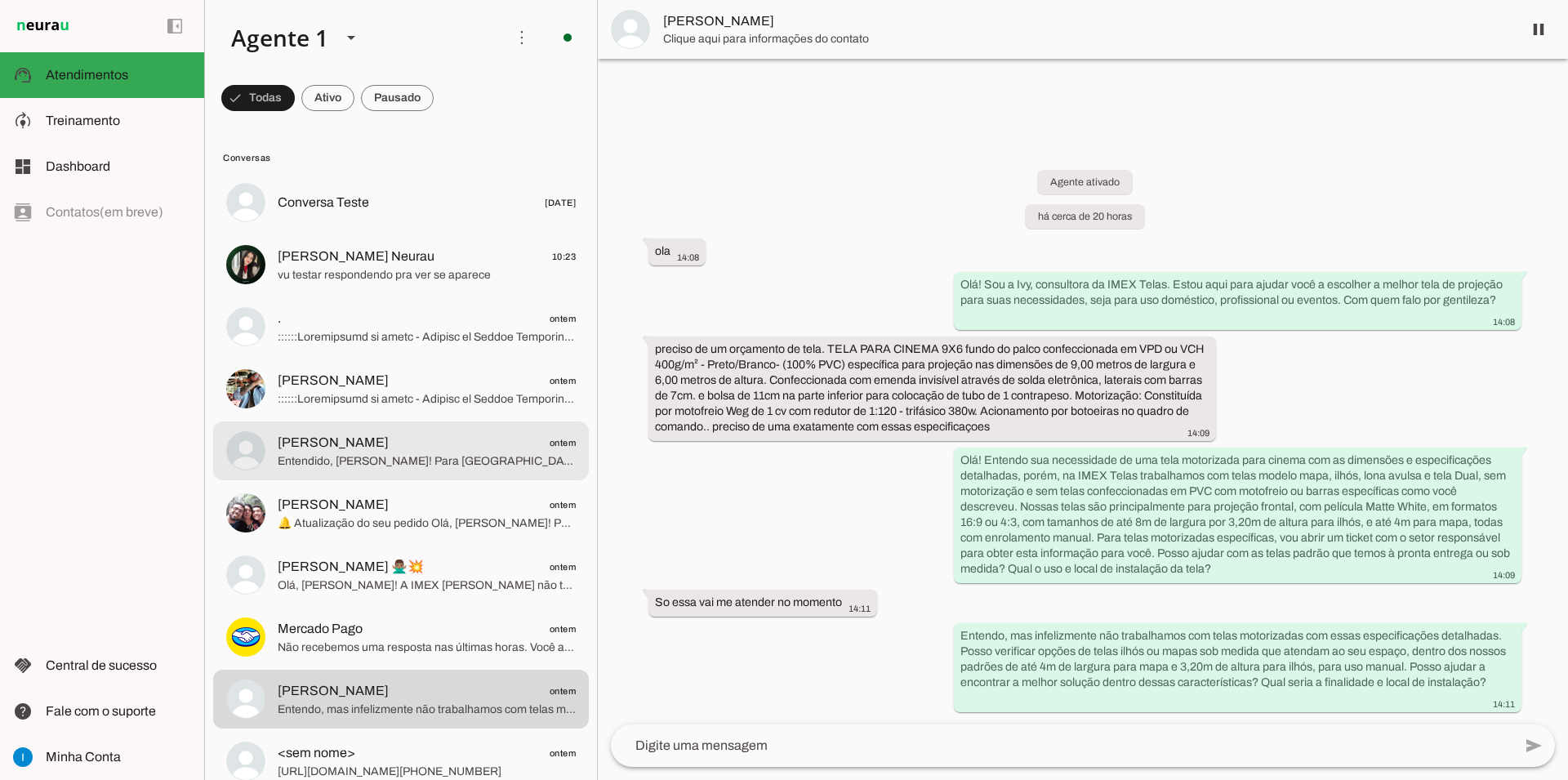
click at [404, 433] on span "[PERSON_NAME] ontem" at bounding box center [426, 443] width 298 height 20
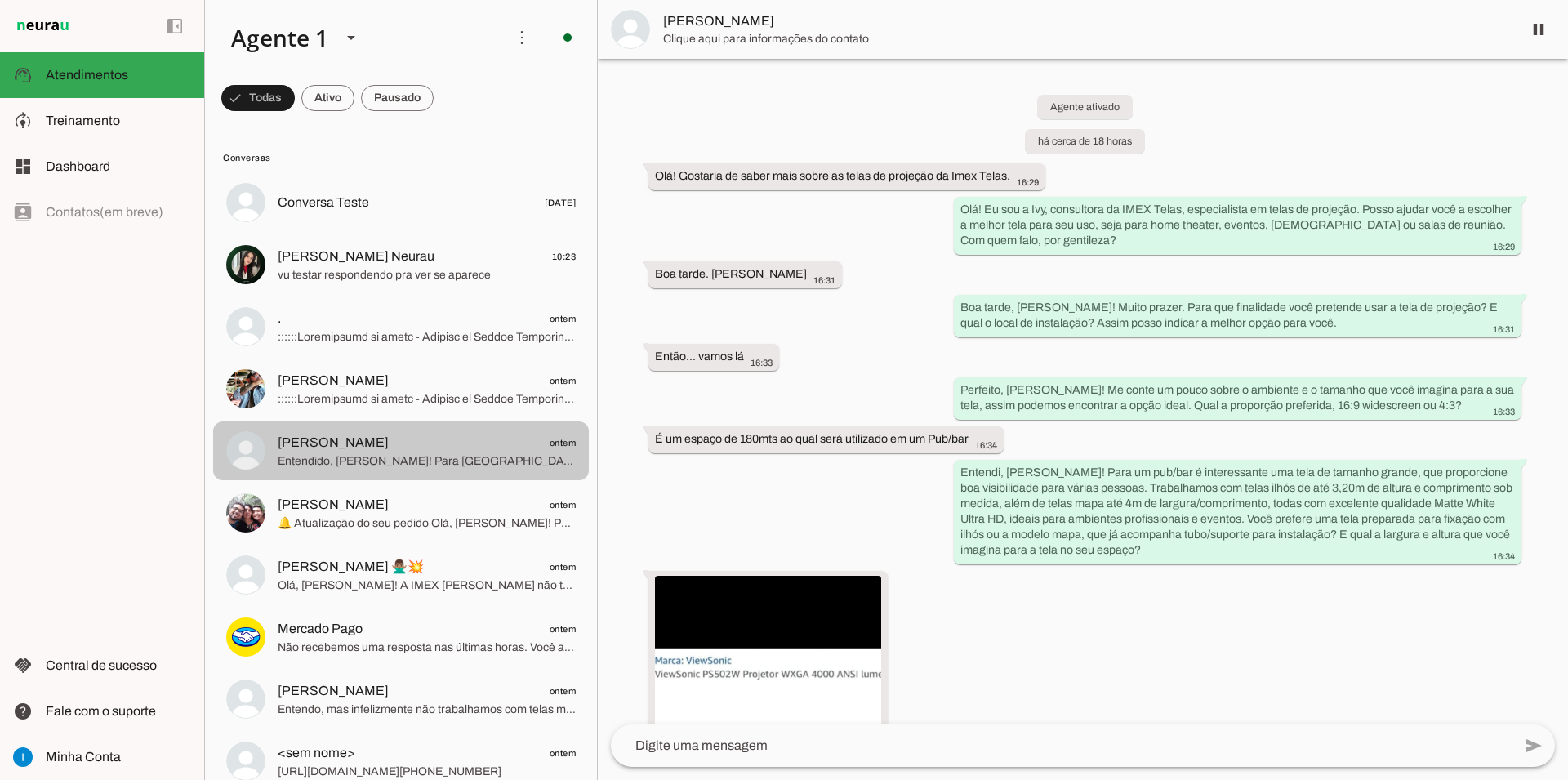
scroll to position [1246, 0]
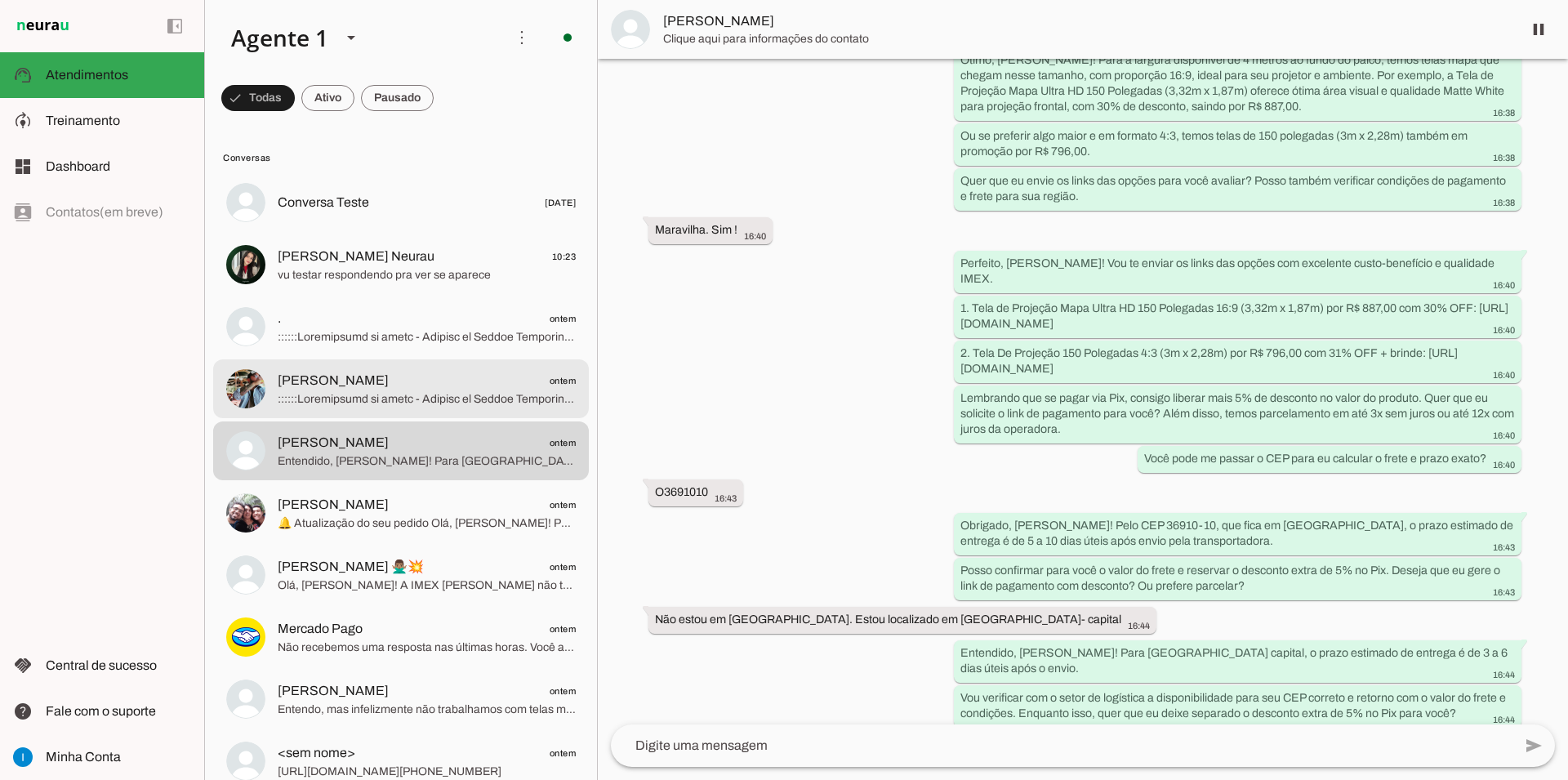
click at [425, 391] on span at bounding box center [426, 399] width 298 height 17
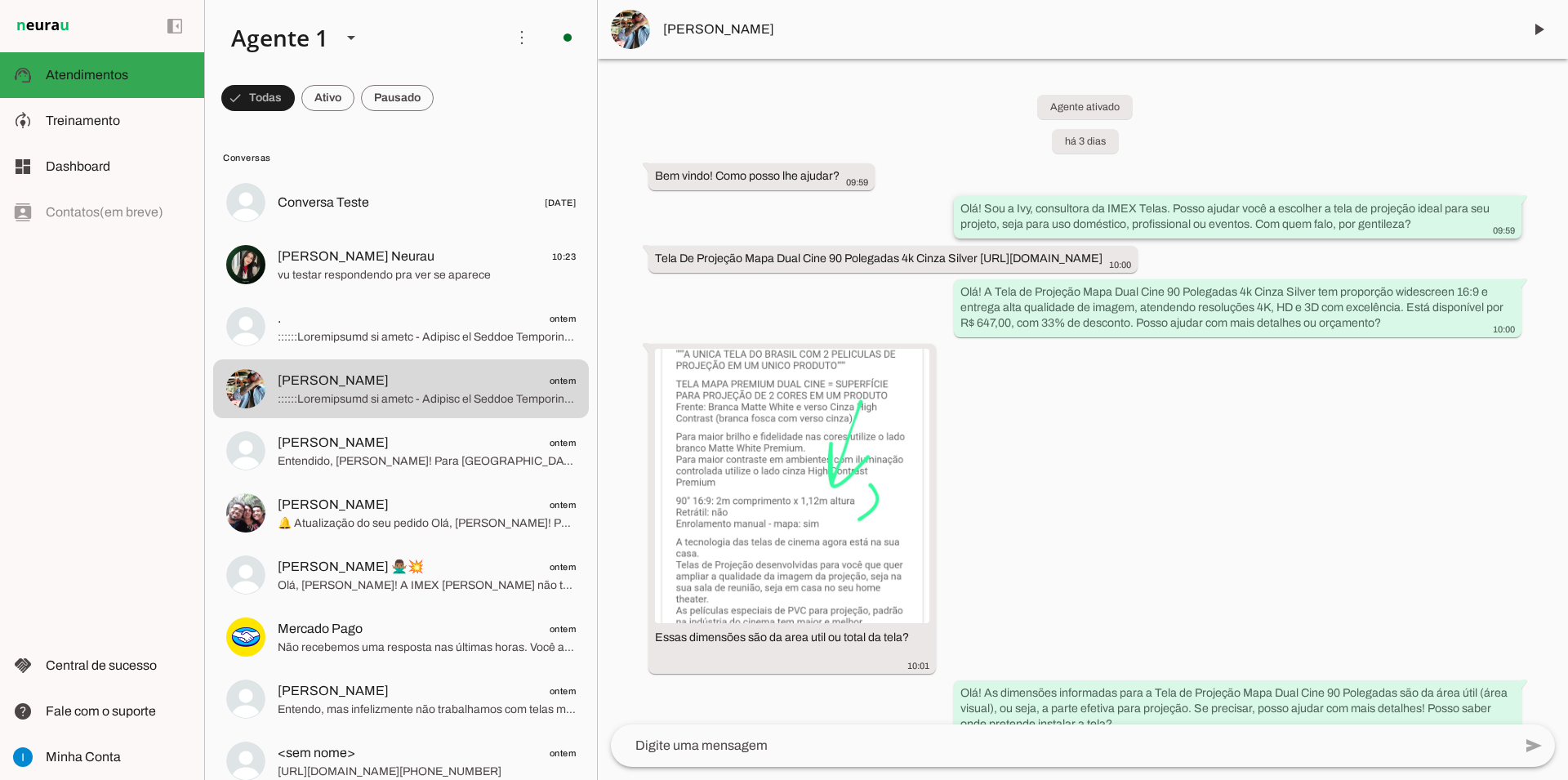
drag, startPoint x: 960, startPoint y: 206, endPoint x: 1426, endPoint y: 232, distance: 466.7
click at [1426, 232] on div "Olá! Sou a Ivy, consultora da IMEX Telas. Posso ajudar você a escolher a tela d…" at bounding box center [1238, 218] width 555 height 36
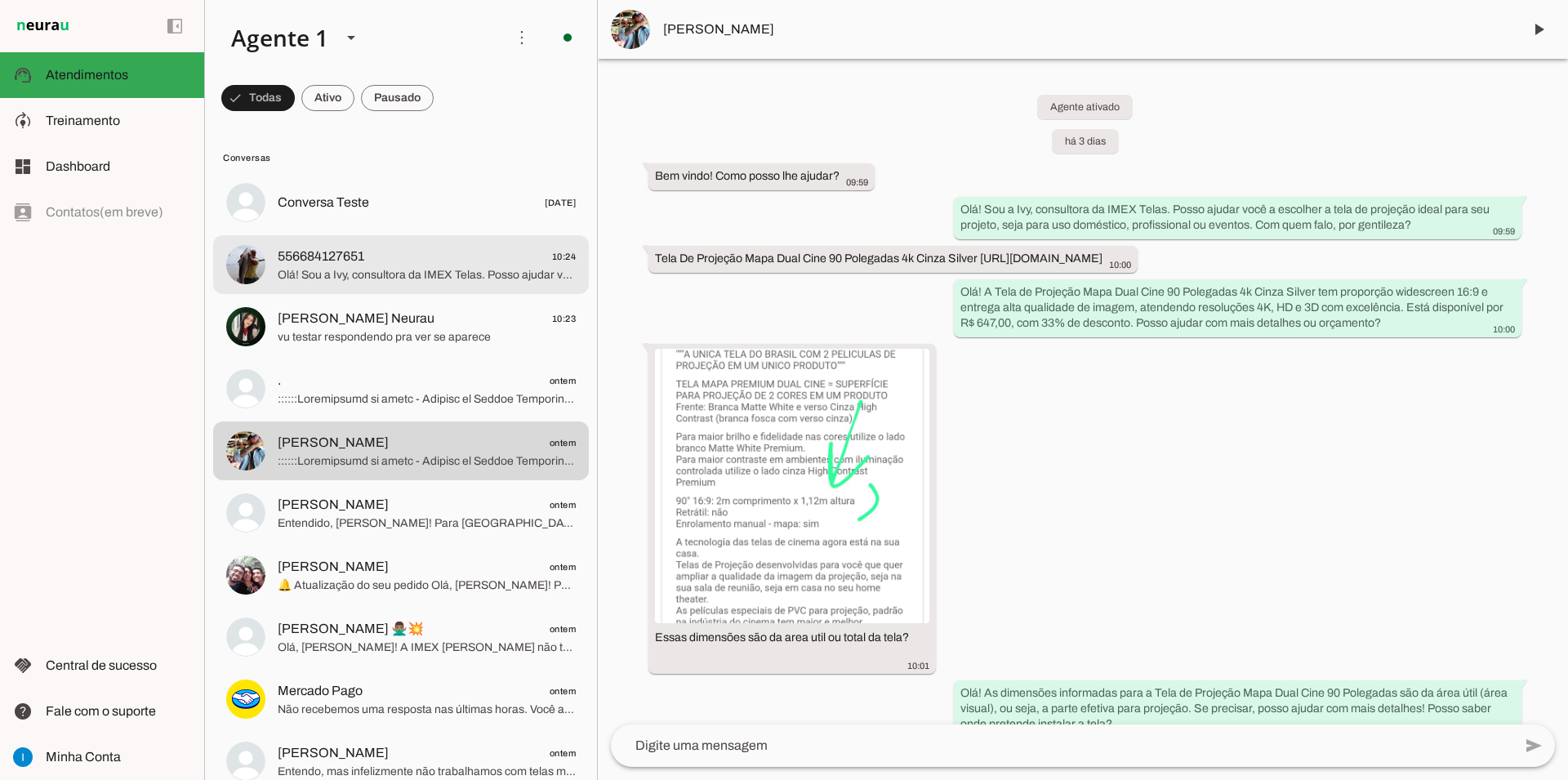
click at [517, 246] on span "556684127651 10:24" at bounding box center [426, 256] width 298 height 20
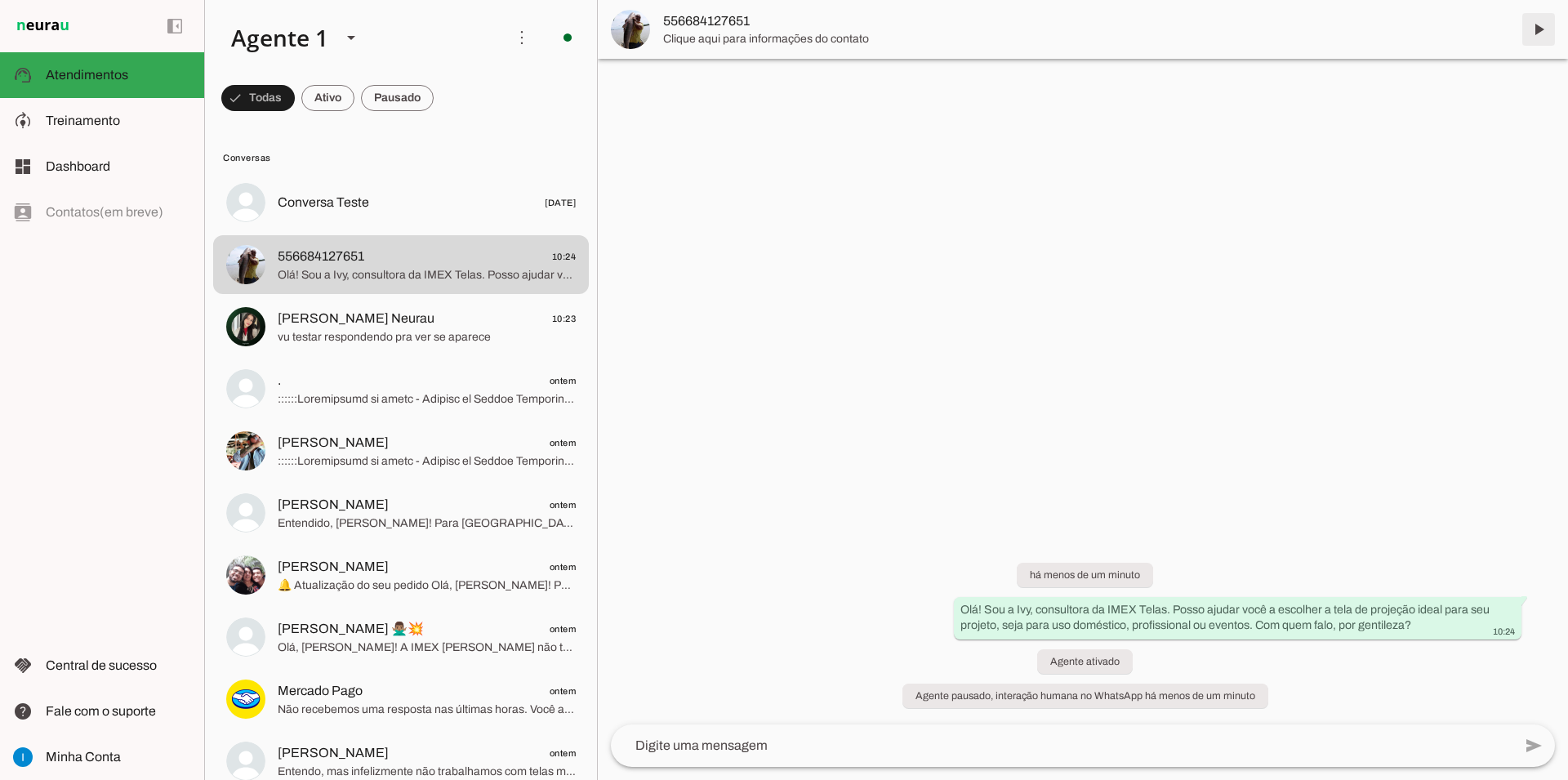
click at [1542, 25] on span at bounding box center [1538, 29] width 39 height 39
